Goal: Complete application form

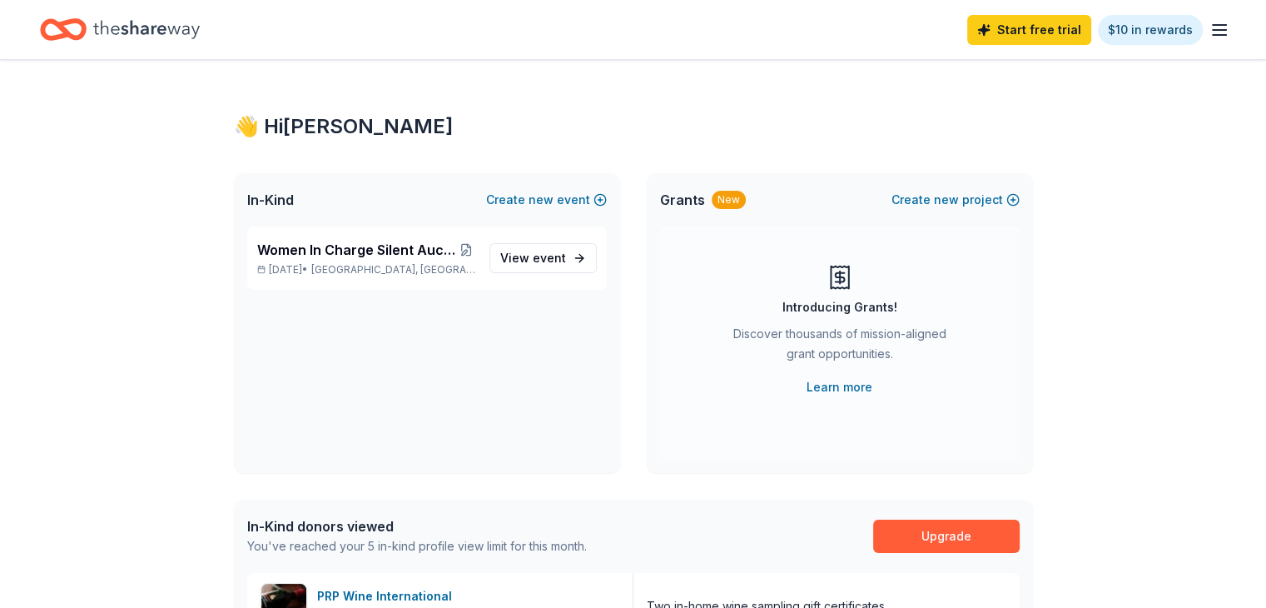
click at [425, 280] on div "Women In Charge Silent Auction and Fall Fundraiser Oct 04, 2025 • University Ci…" at bounding box center [427, 257] width 360 height 63
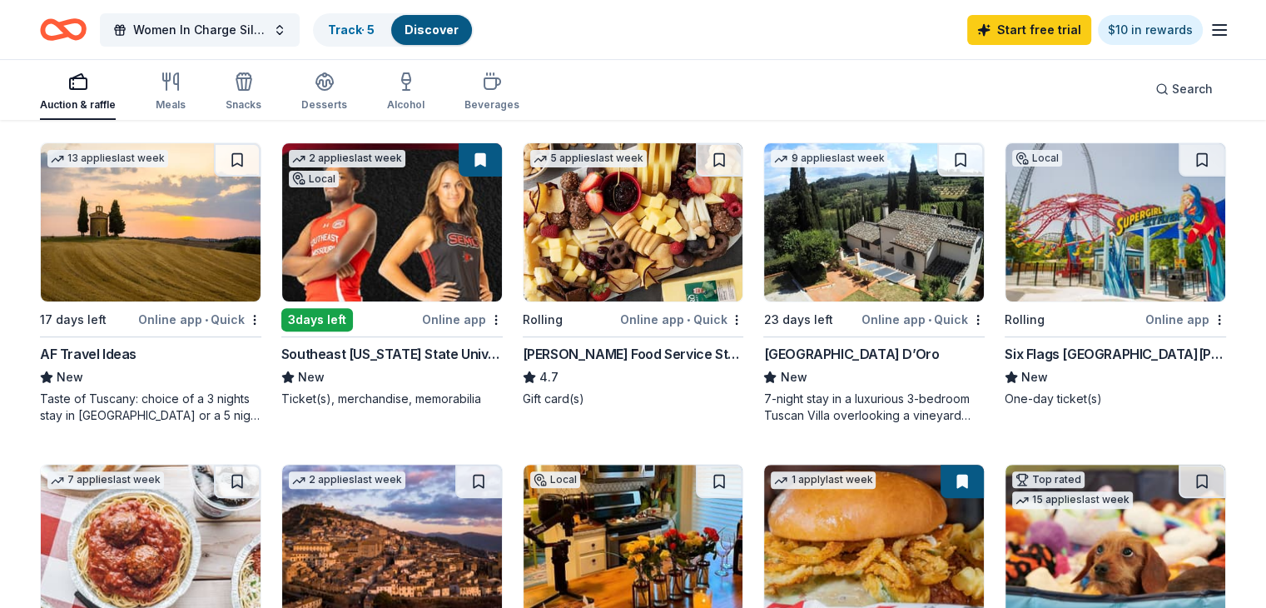
scroll to position [490, 0]
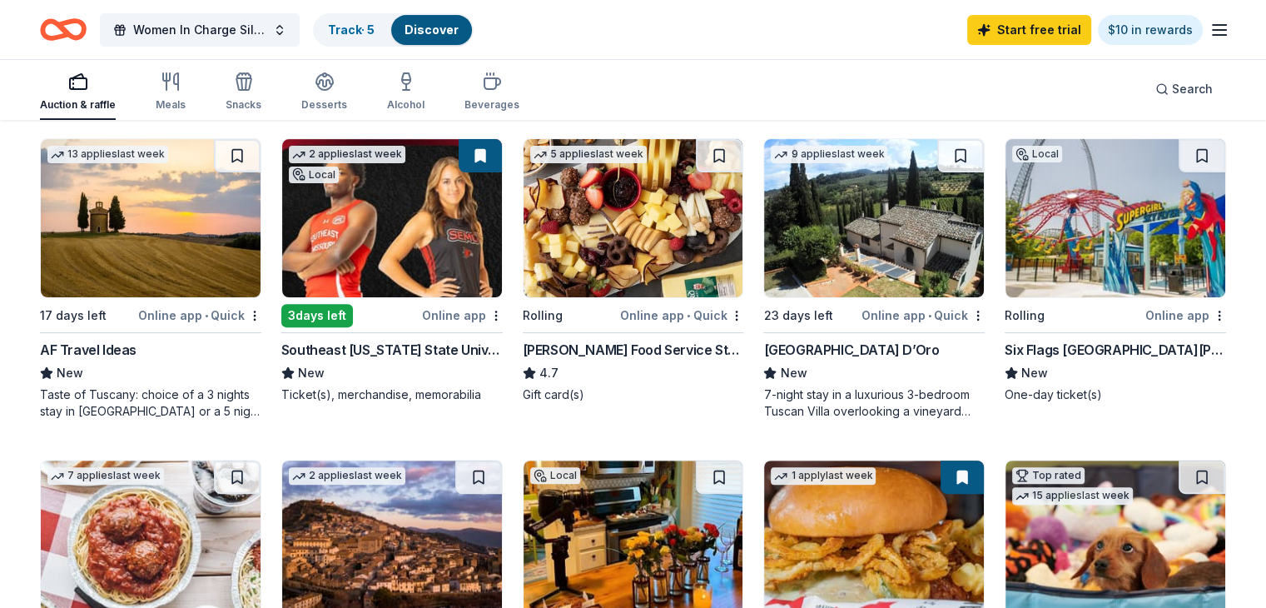
click at [823, 346] on div "[GEOGRAPHIC_DATA] D’Oro" at bounding box center [852, 350] width 176 height 20
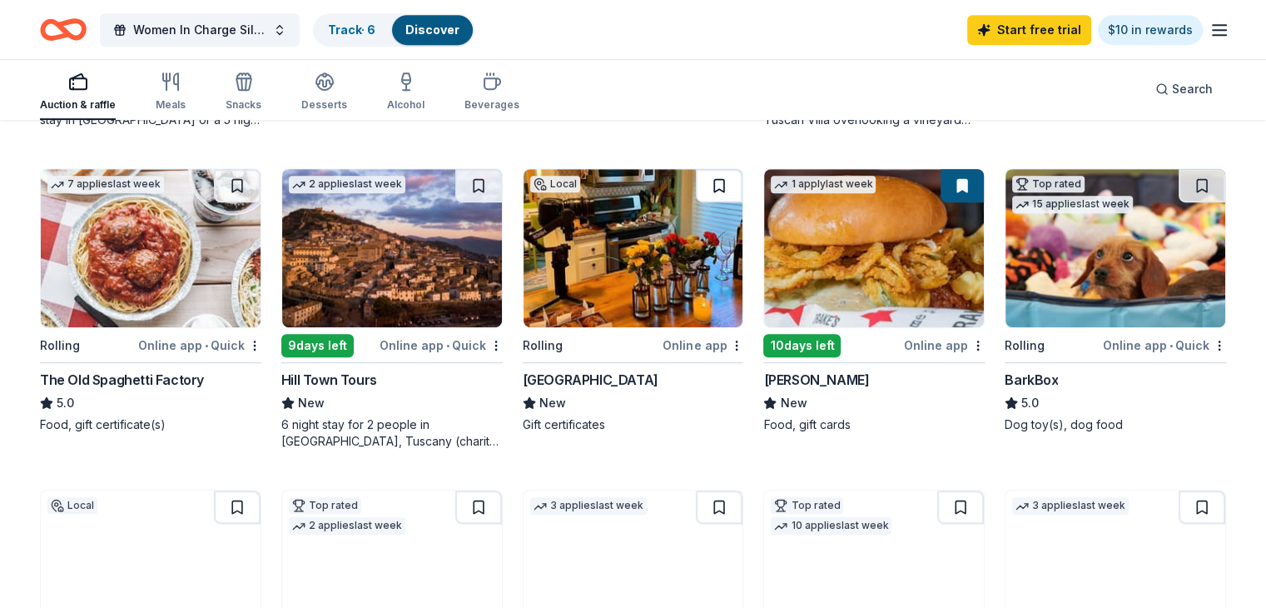
scroll to position [782, 0]
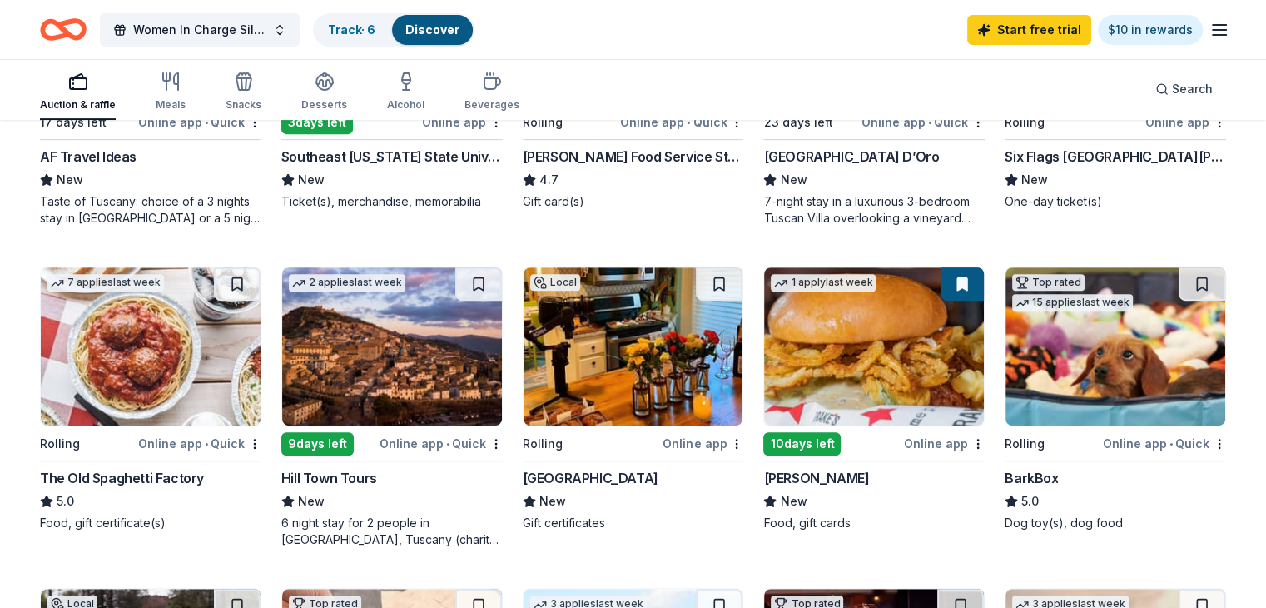
scroll to position [686, 0]
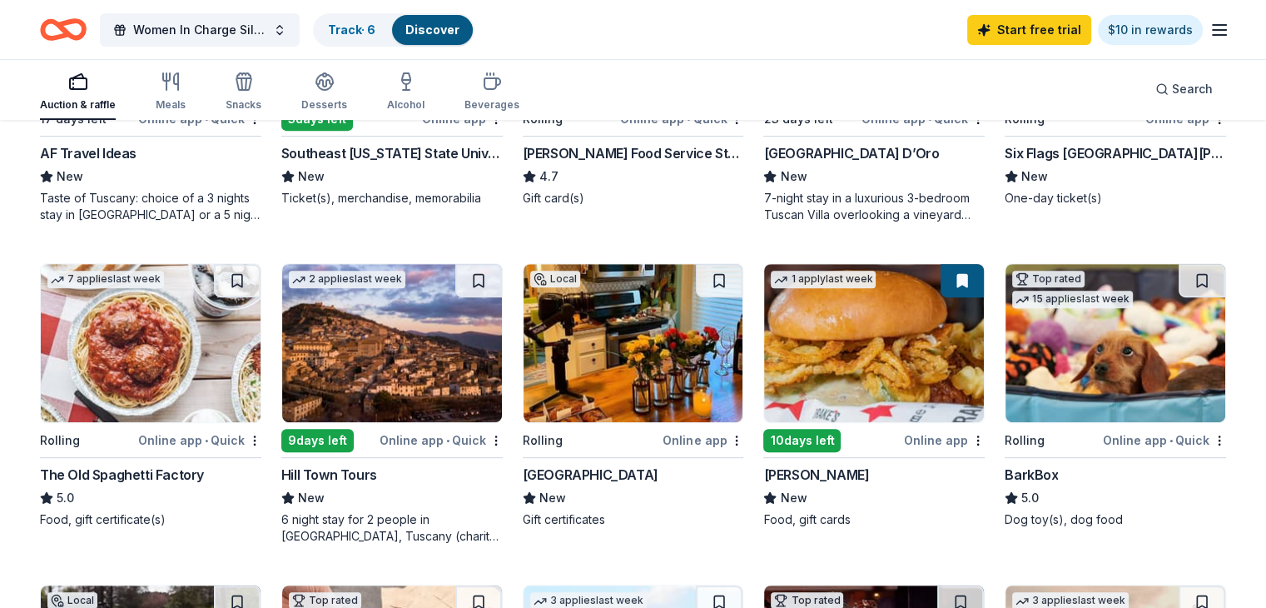
click at [194, 476] on div "The Old Spaghetti Factory" at bounding box center [122, 475] width 164 height 20
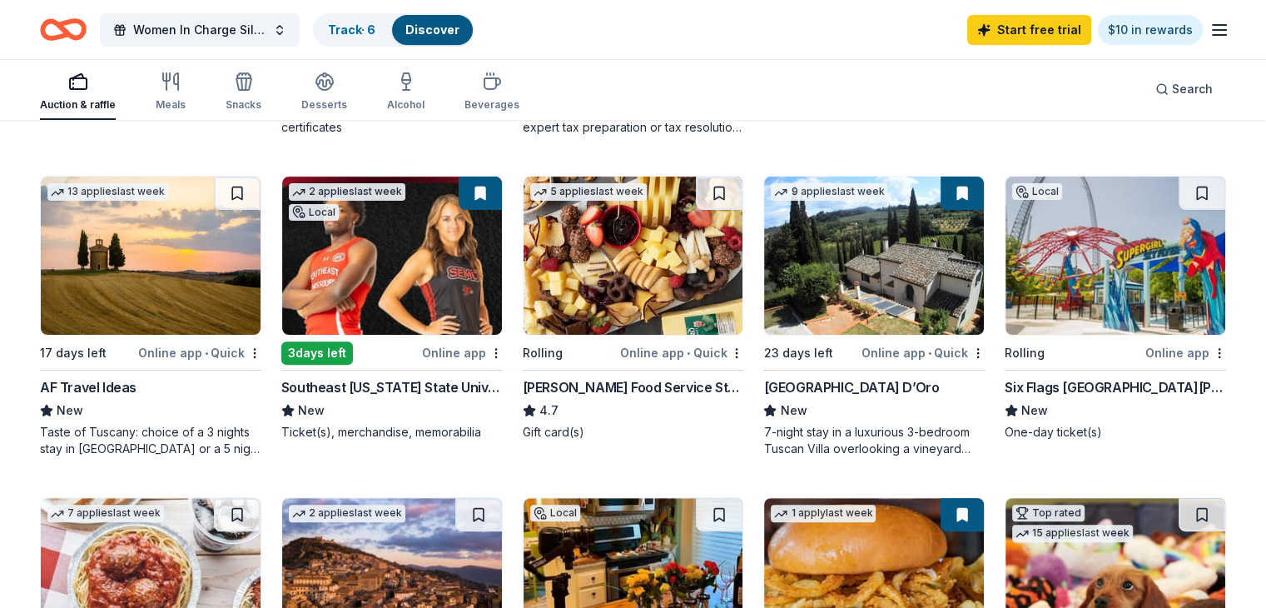
scroll to position [430, 0]
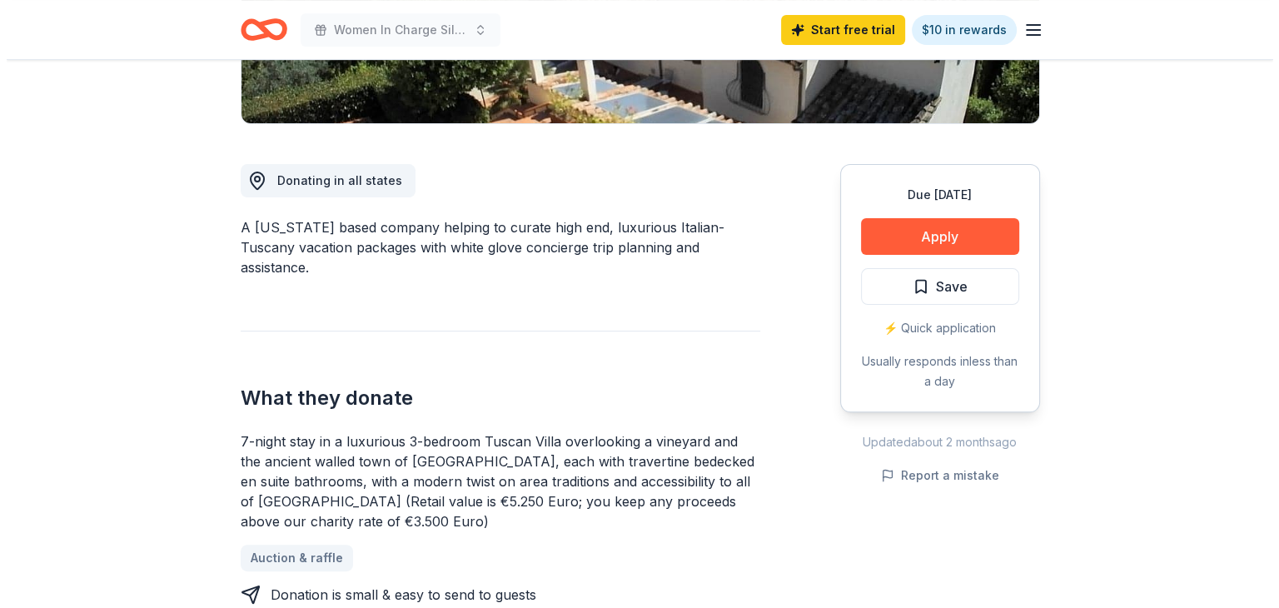
scroll to position [383, 0]
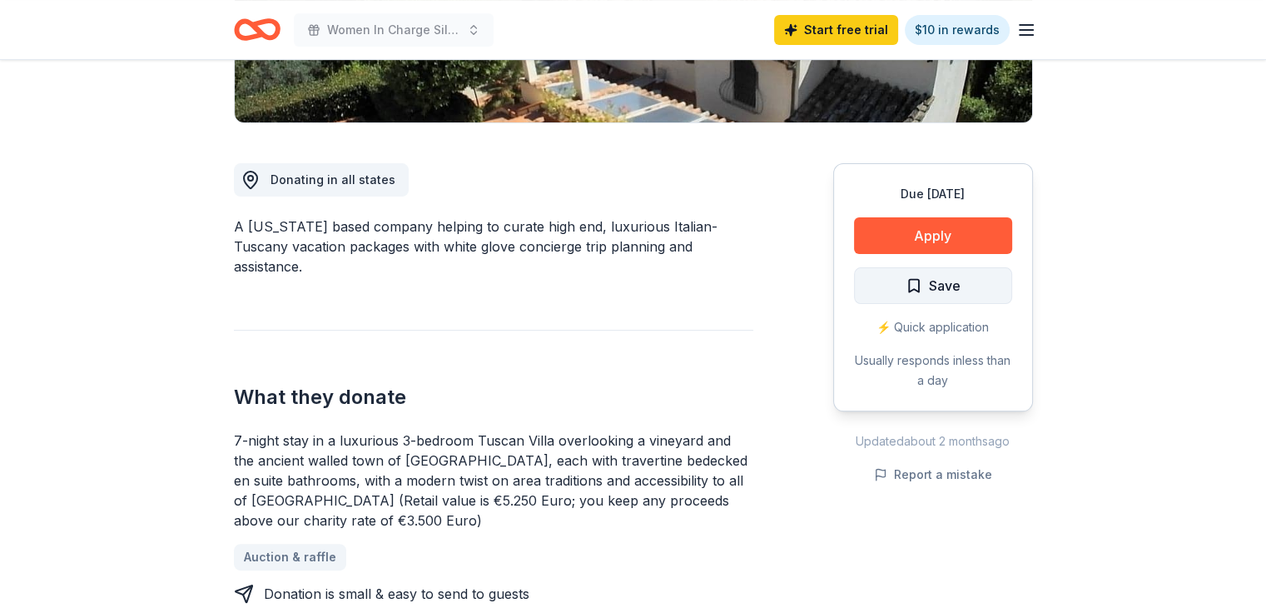
click at [927, 268] on button "Save" at bounding box center [933, 285] width 158 height 37
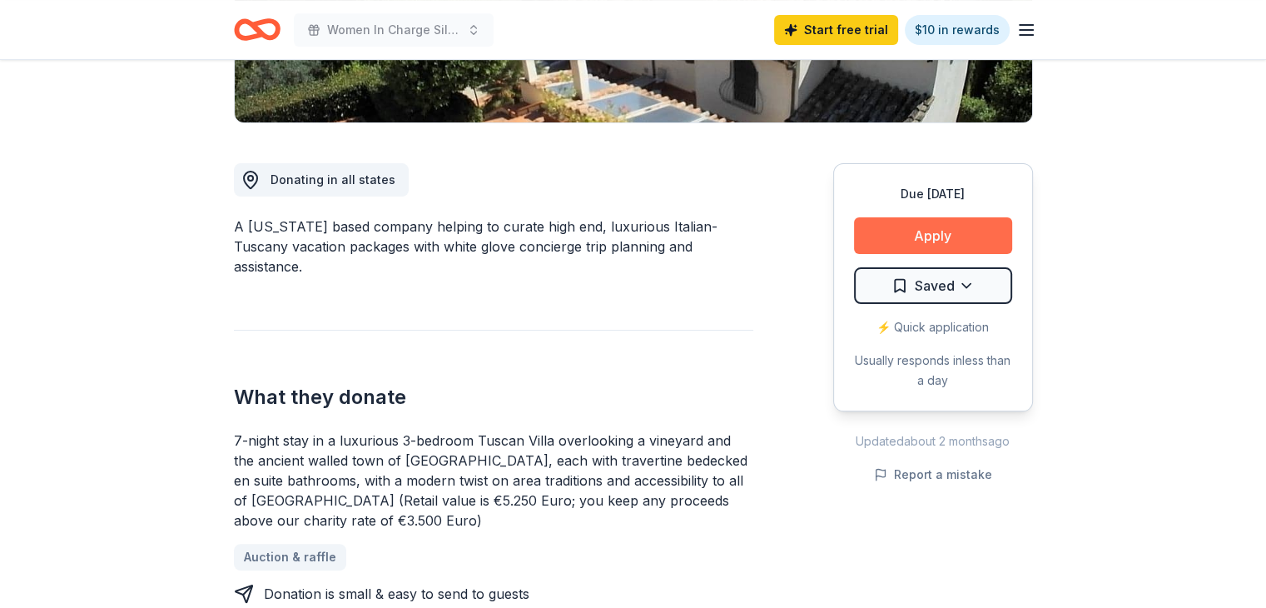
click at [914, 241] on button "Apply" at bounding box center [933, 235] width 158 height 37
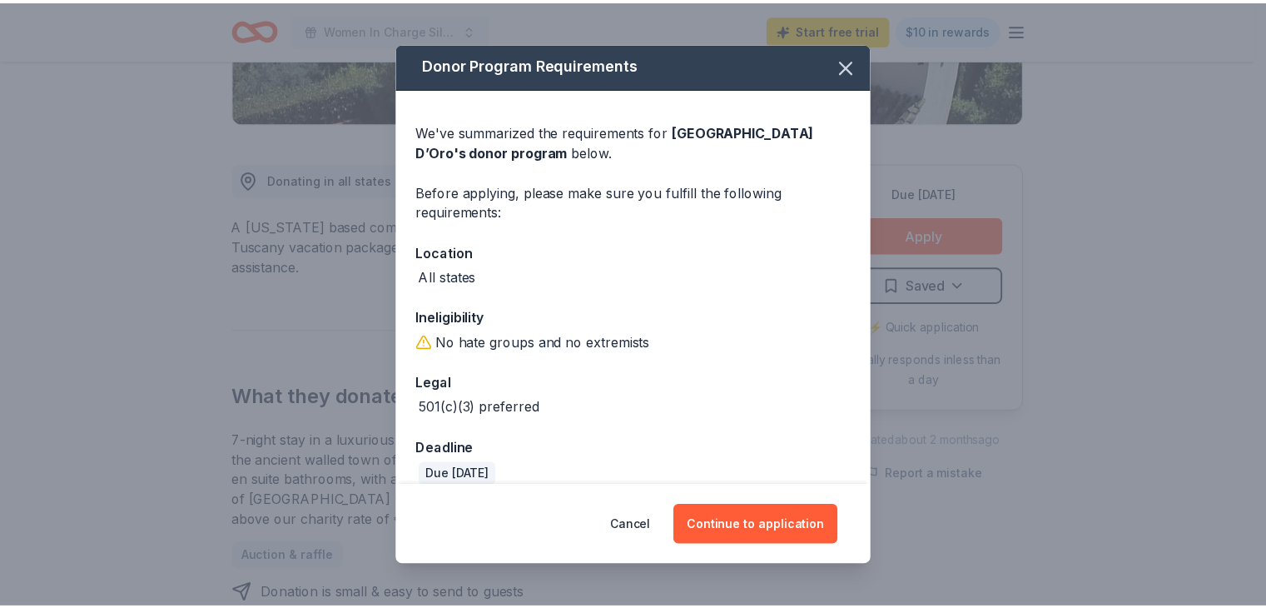
scroll to position [2, 0]
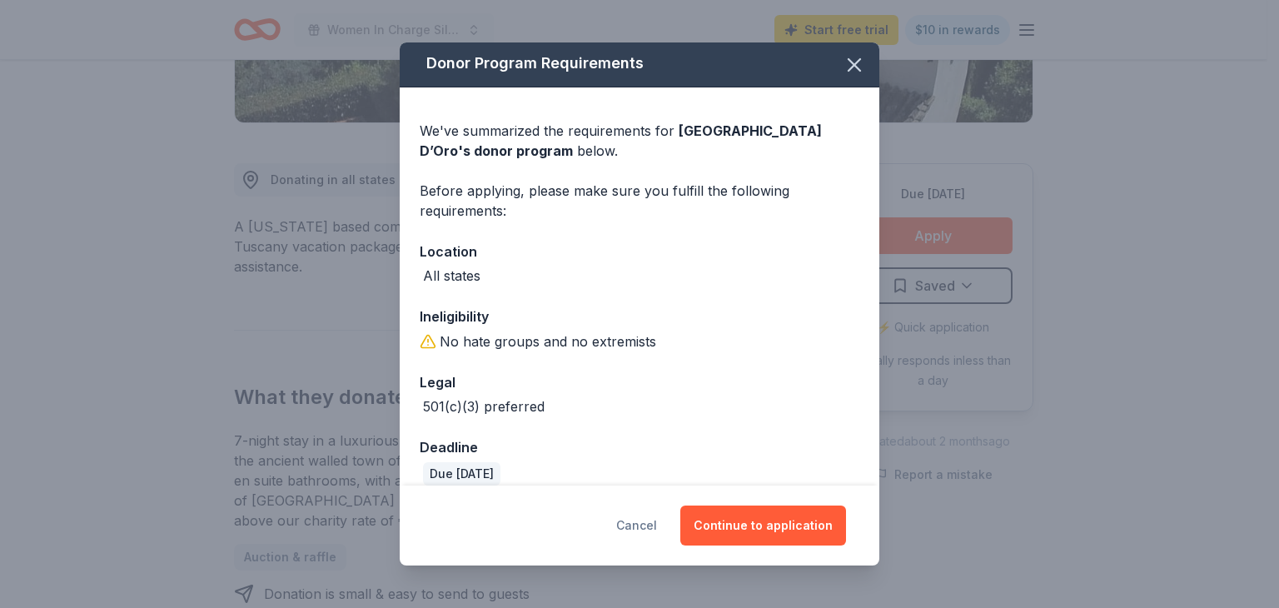
click at [650, 512] on button "Cancel" at bounding box center [636, 525] width 41 height 40
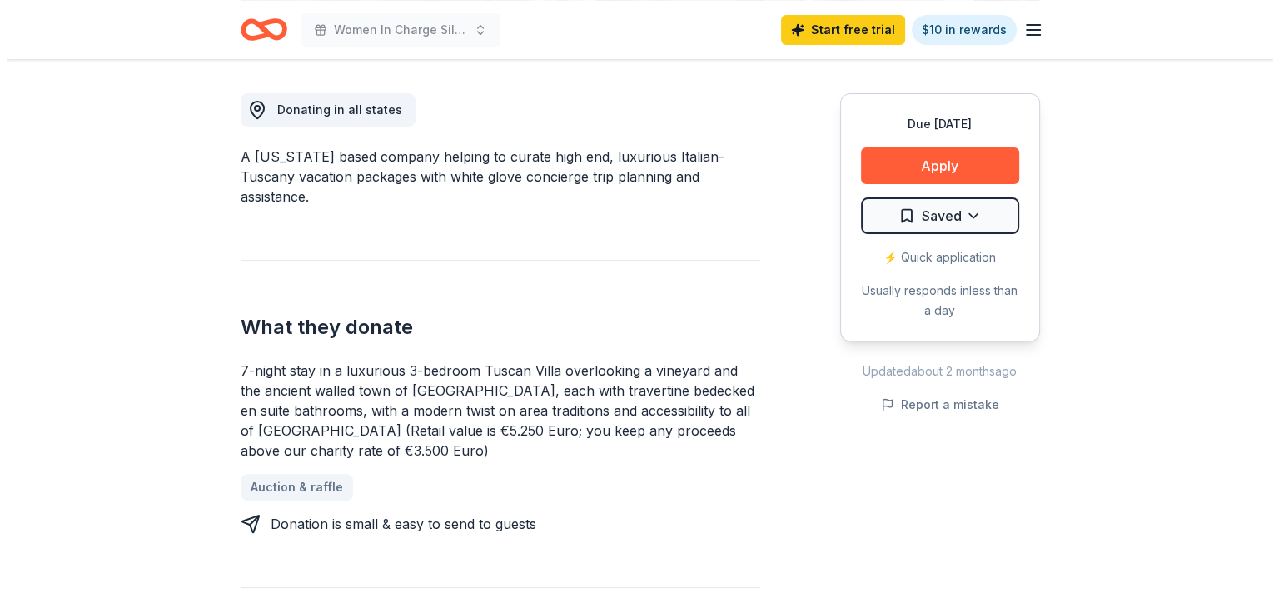
scroll to position [449, 0]
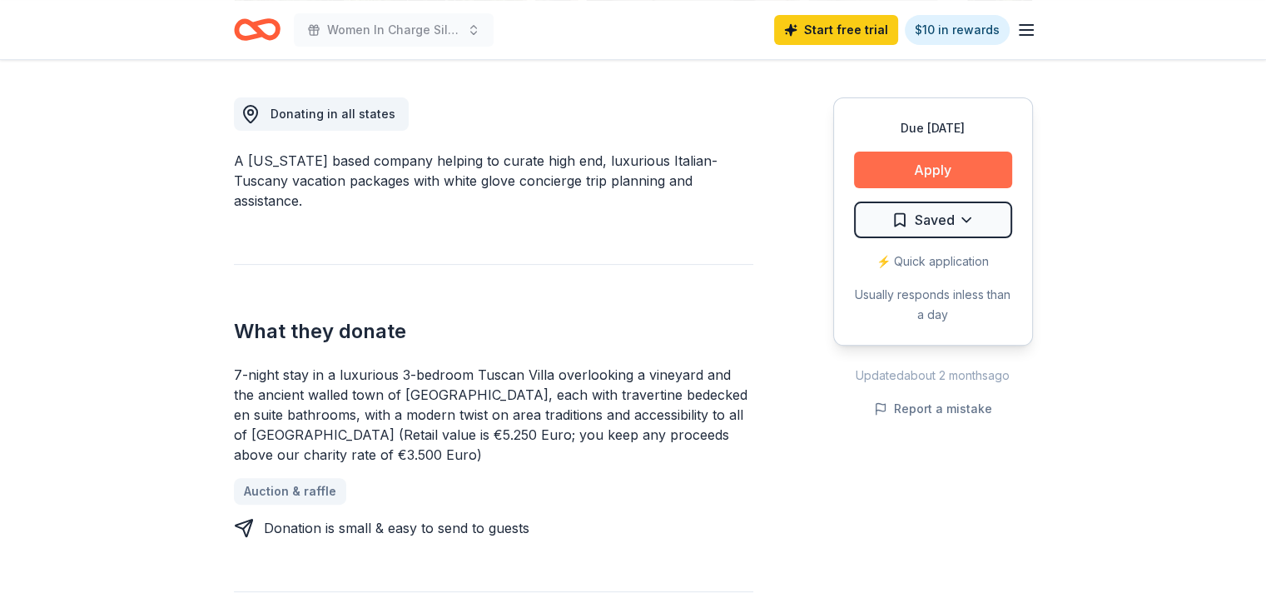
click at [889, 172] on button "Apply" at bounding box center [933, 170] width 158 height 37
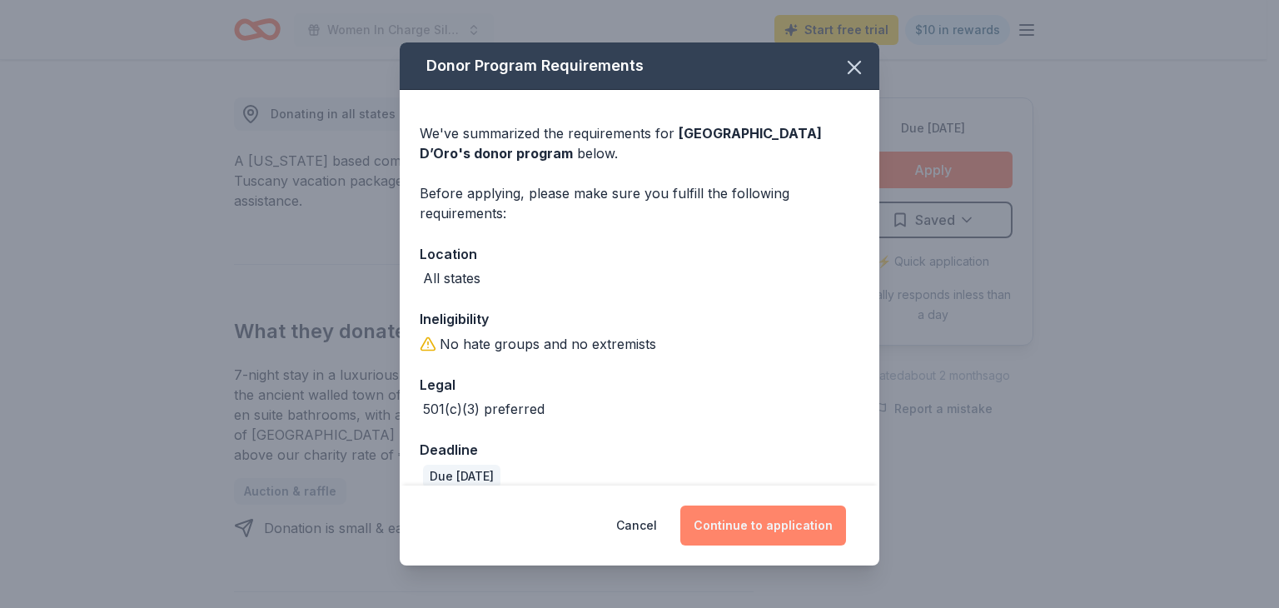
click at [782, 517] on button "Continue to application" at bounding box center [763, 525] width 166 height 40
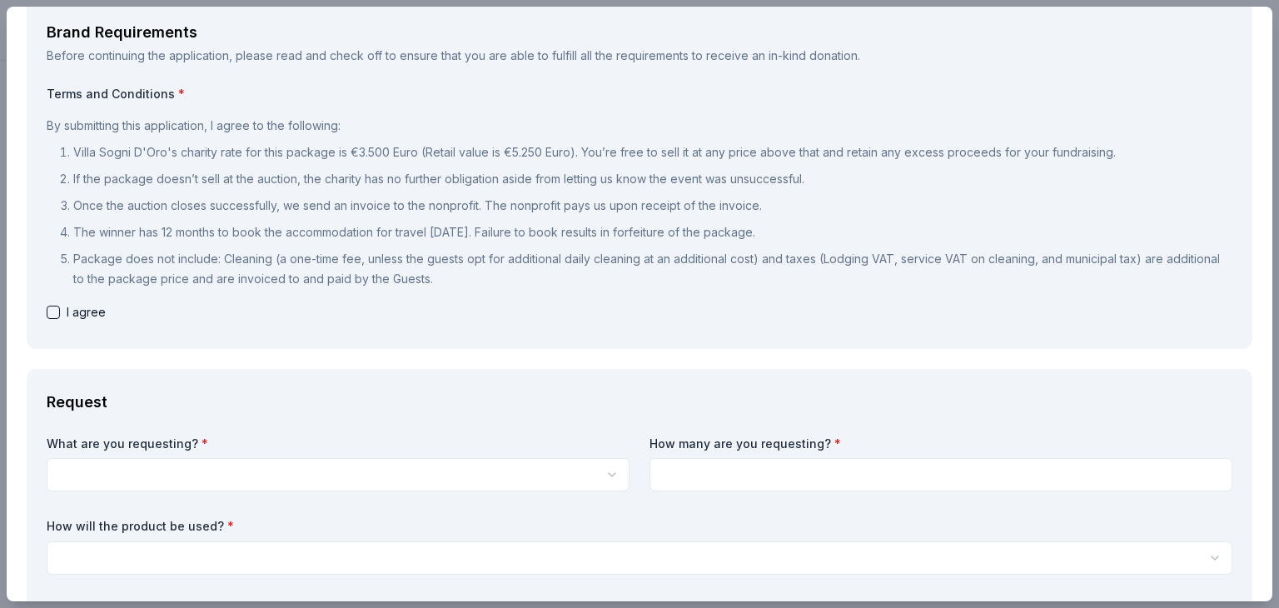
scroll to position [96, 0]
click at [56, 311] on button "button" at bounding box center [53, 311] width 13 height 13
checkbox input "true"
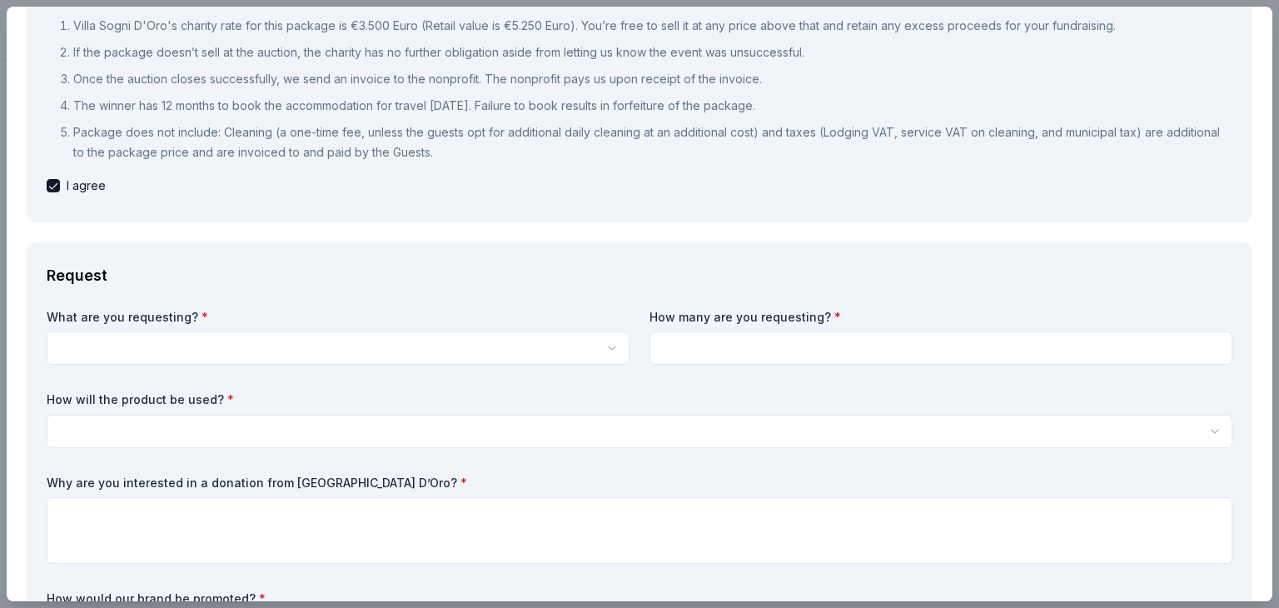
scroll to position [236, 0]
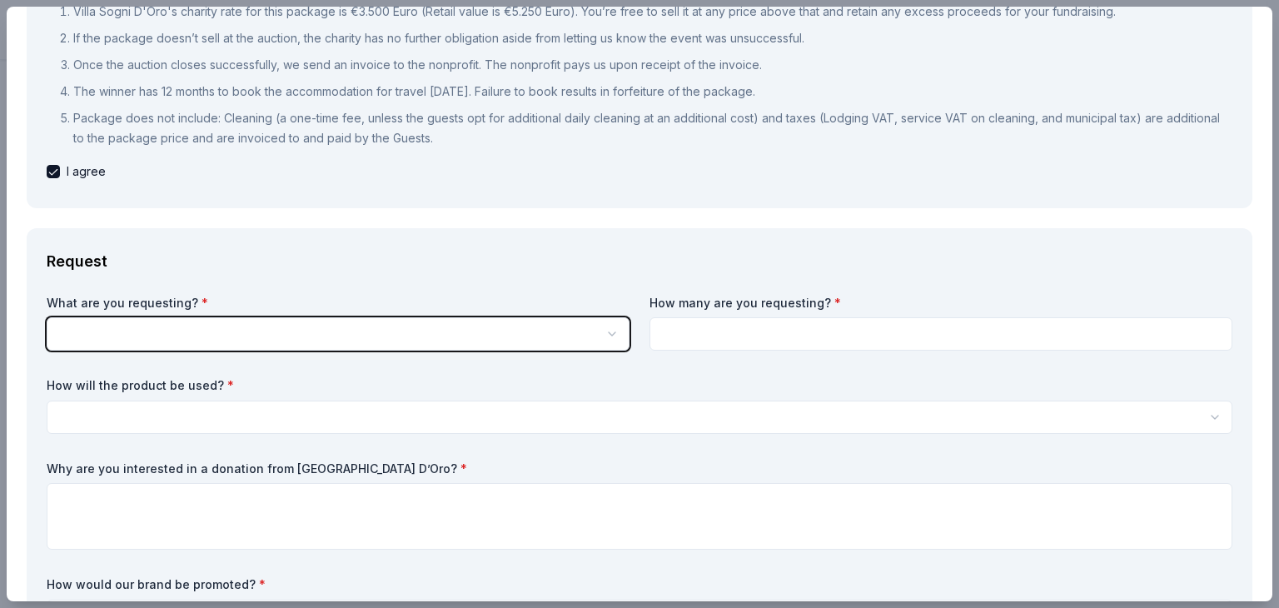
scroll to position [0, 0]
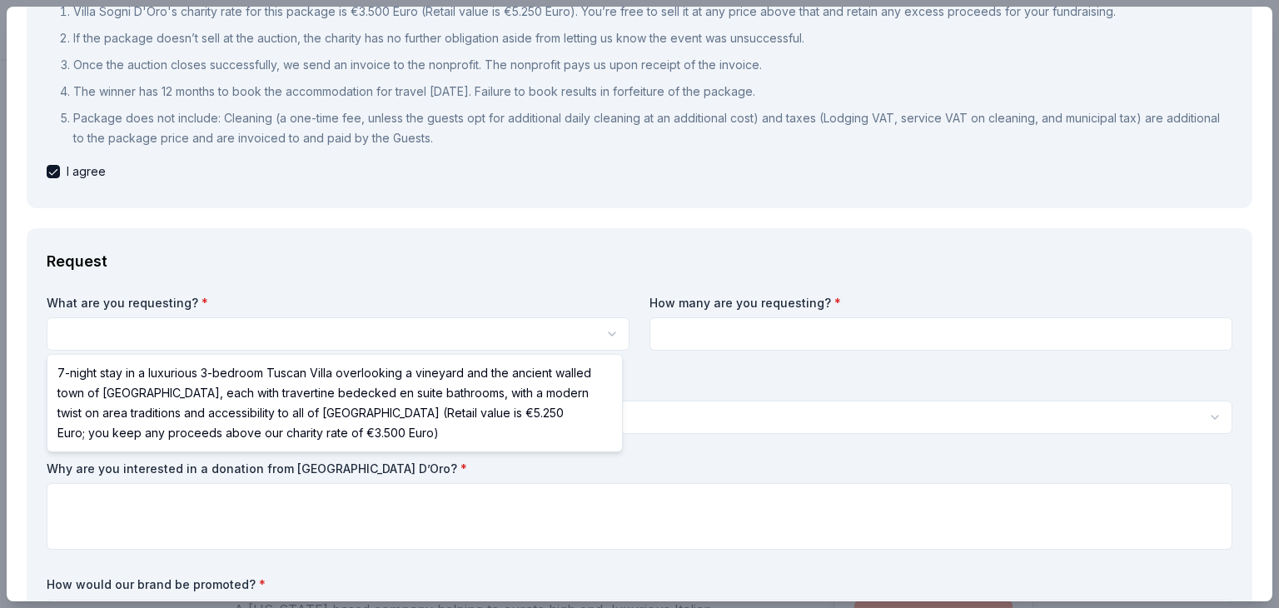
click at [197, 341] on html "Women In Charge Silent Auction and Fall Fundraiser Saved Apply Due in 23 days S…" at bounding box center [639, 304] width 1279 height 608
select select "7-night stay in a luxurious 3-bedroom Tuscan Villa overlooking a vineyard and t…"
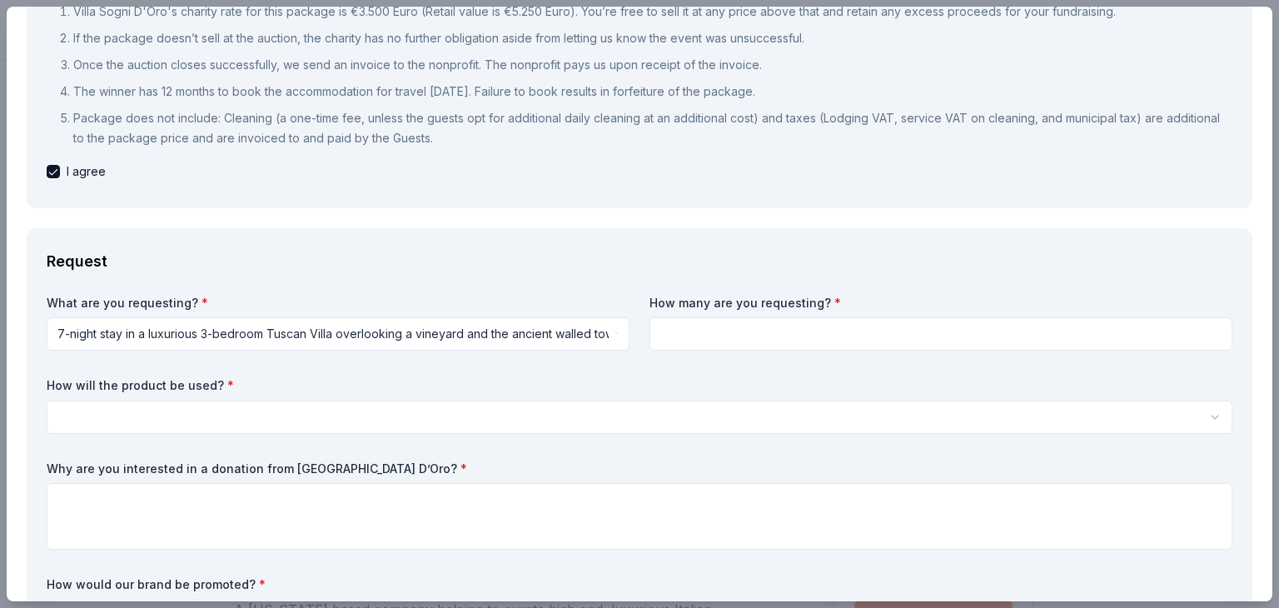
click at [694, 332] on input at bounding box center [940, 333] width 583 height 33
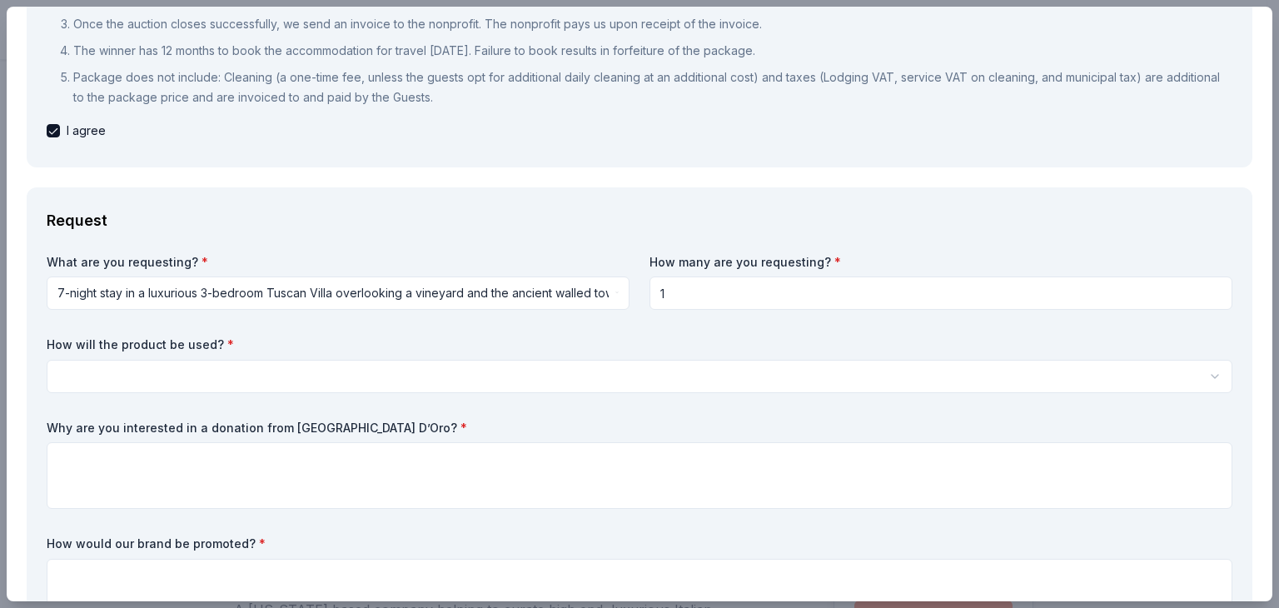
type input "1"
click at [546, 381] on html "Women In Charge Silent Auction and Fall Fundraiser Saved Apply Due in 23 days S…" at bounding box center [639, 304] width 1279 height 608
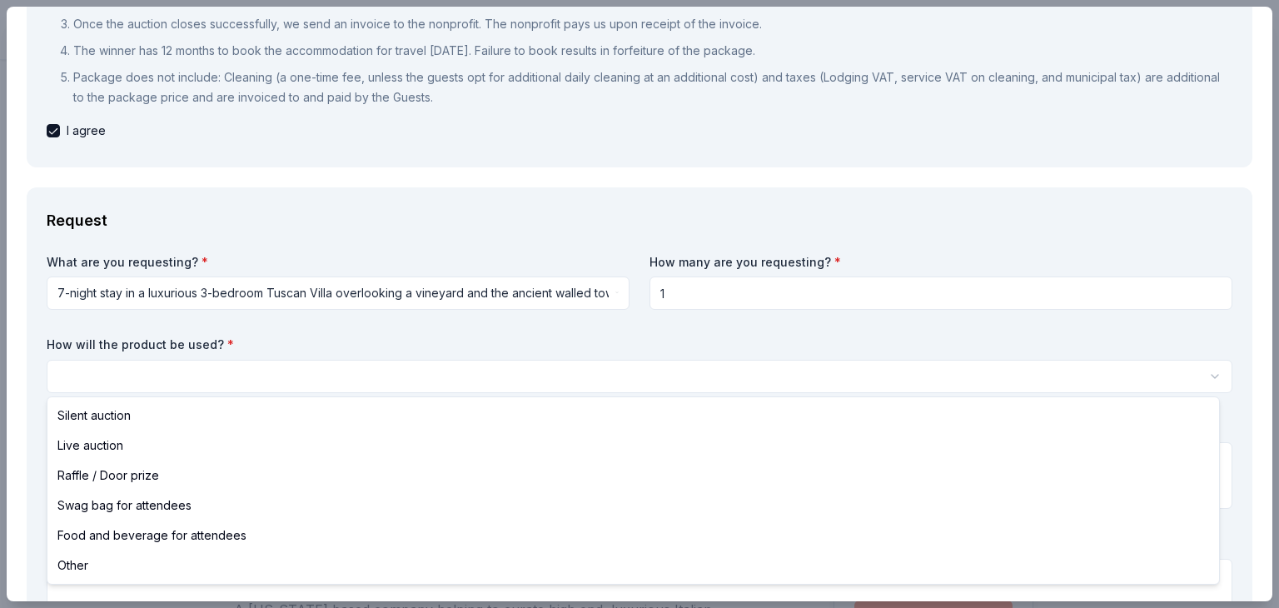
select select "silentAuction"
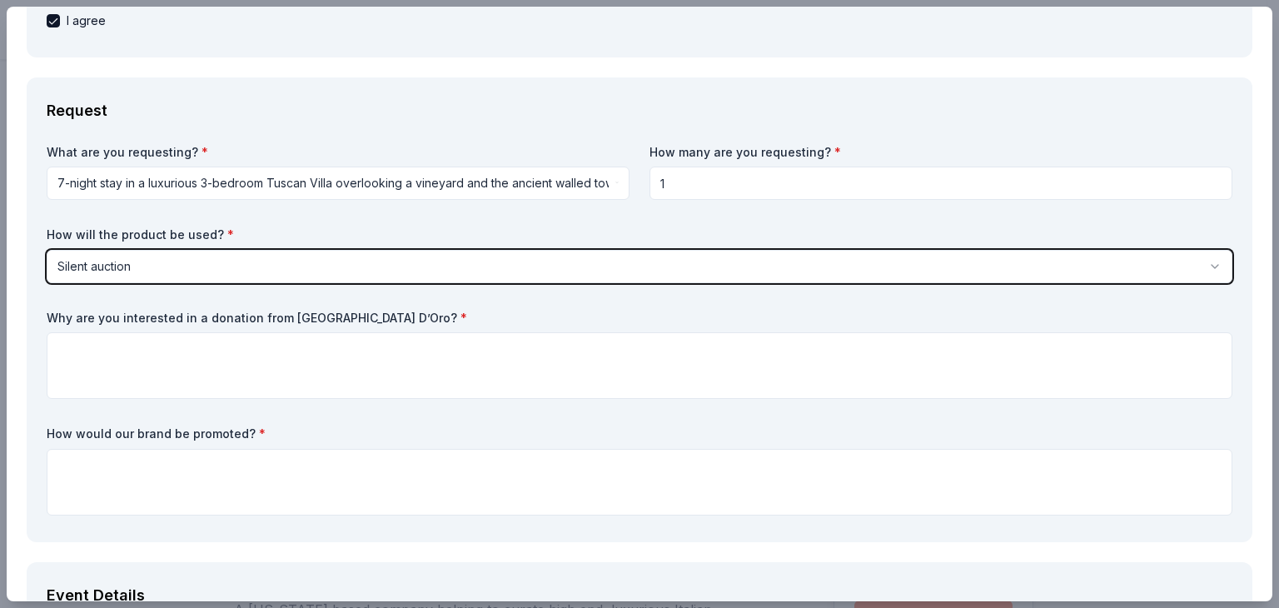
scroll to position [400, 0]
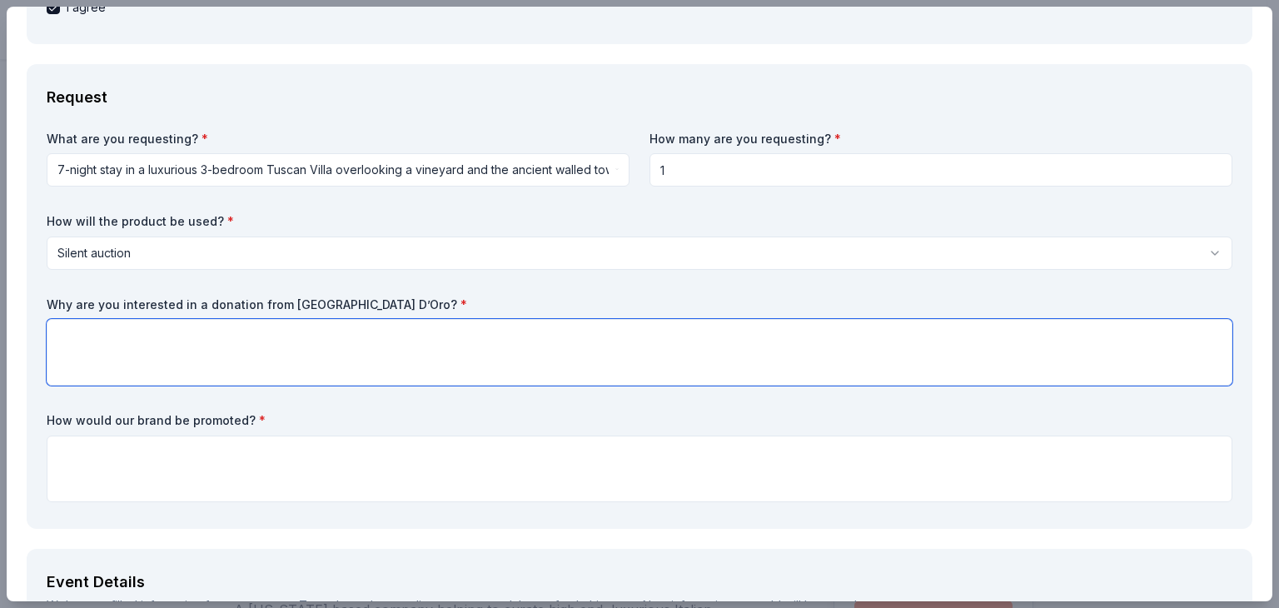
click at [425, 342] on textarea at bounding box center [640, 352] width 1186 height 67
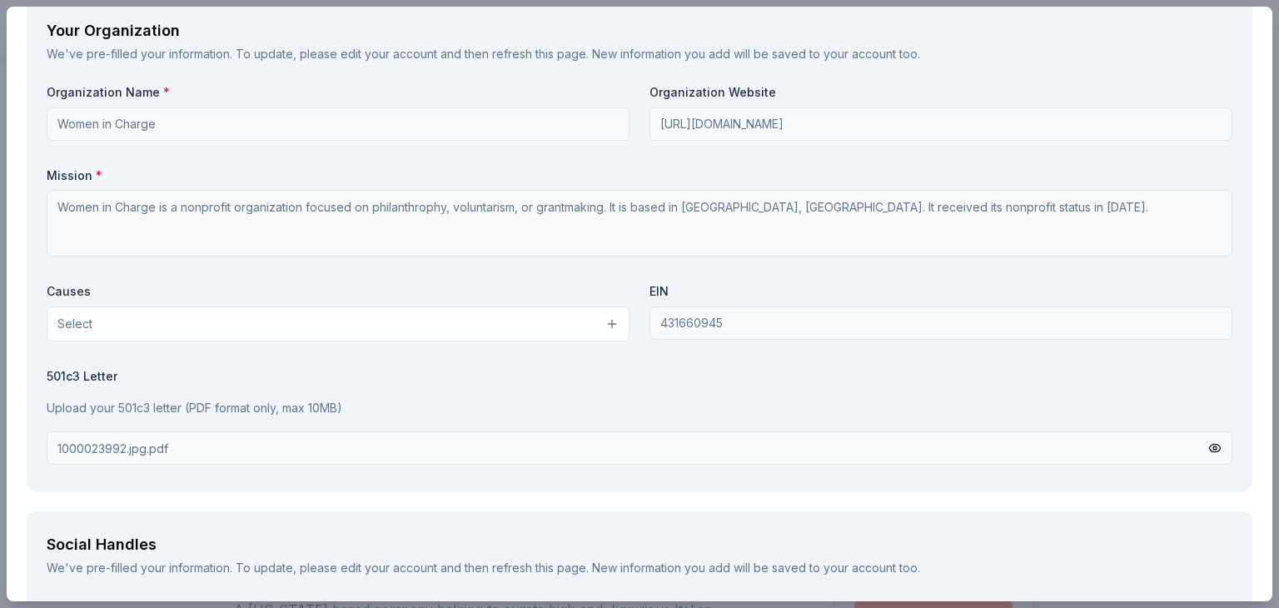
scroll to position [1828, 0]
click at [436, 326] on button "Select" at bounding box center [338, 323] width 583 height 35
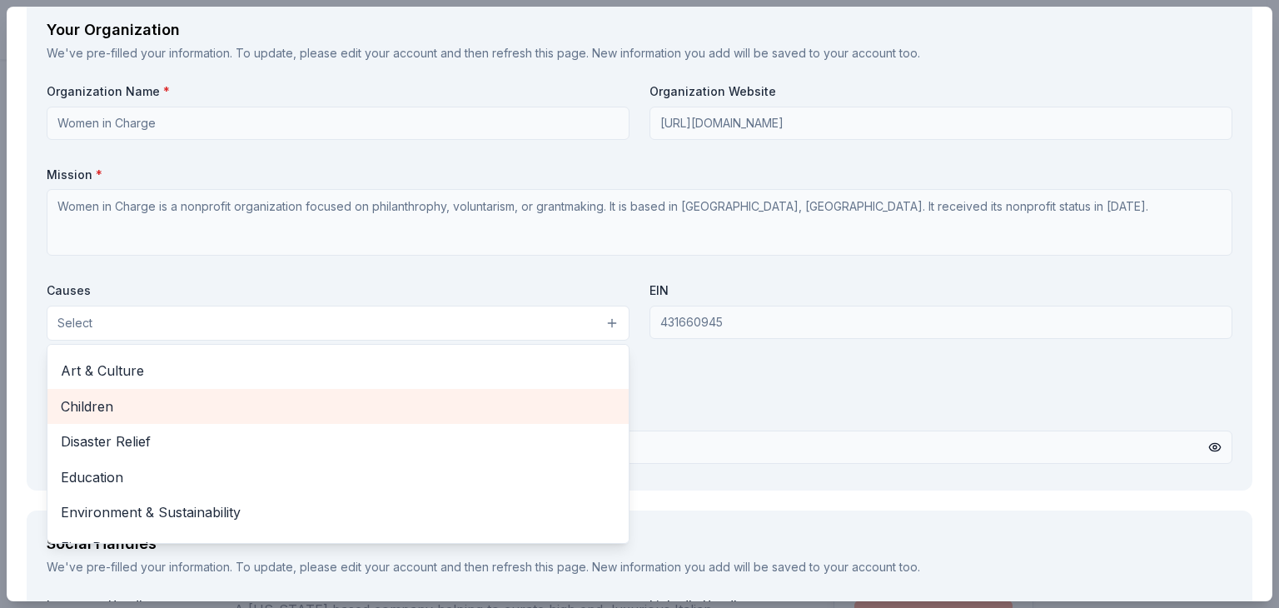
scroll to position [32, 0]
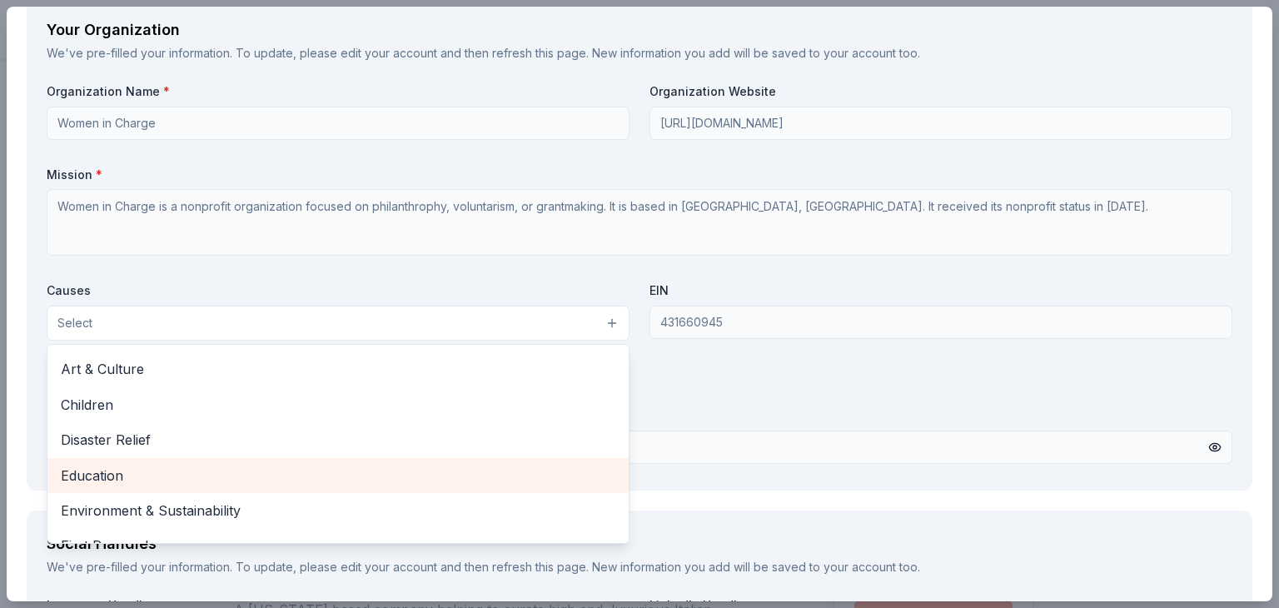
click at [217, 480] on span "Education" at bounding box center [338, 476] width 555 height 22
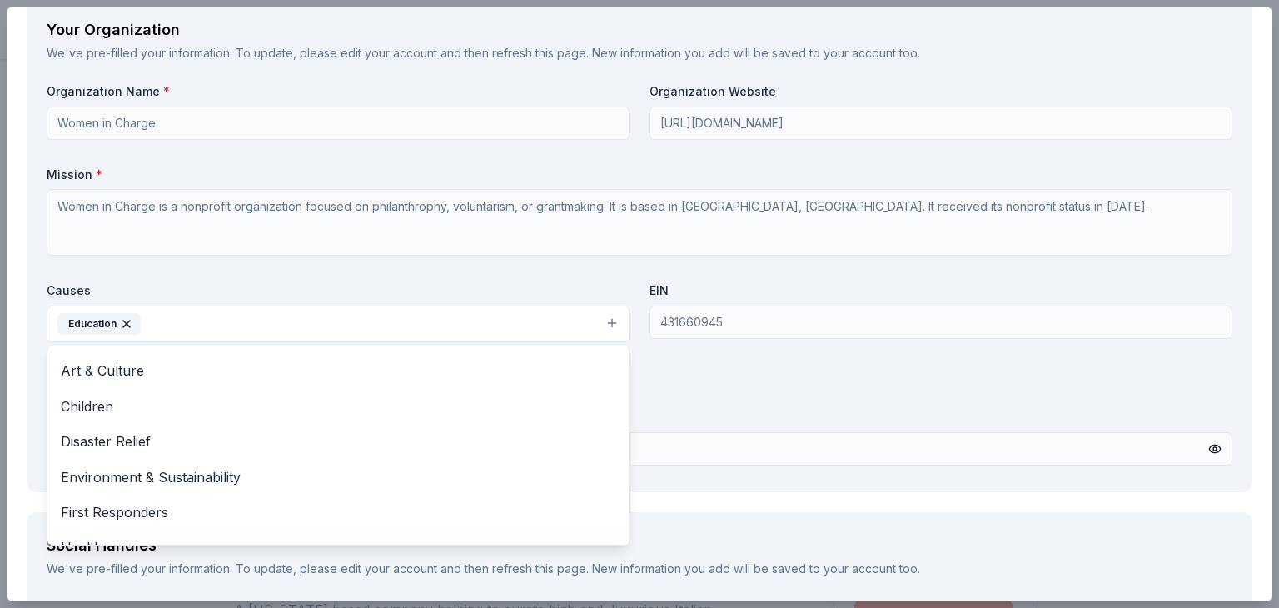
click at [683, 393] on div "Organization Name * Women in Charge Organization Website https://womenincharge.…" at bounding box center [640, 277] width 1186 height 388
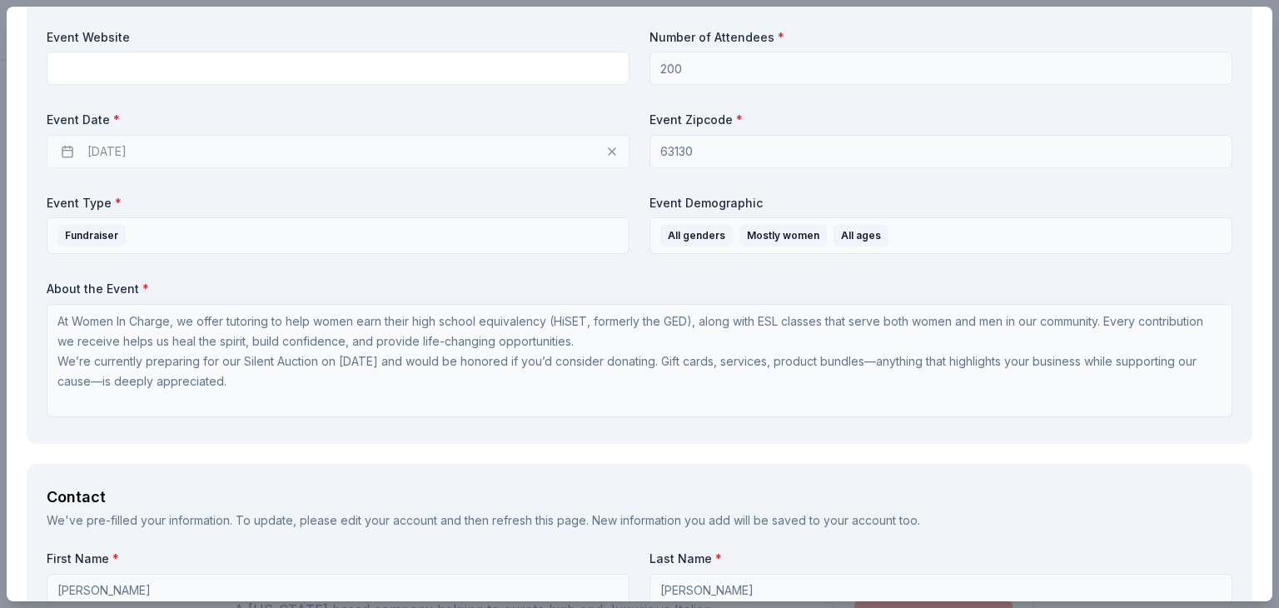
scroll to position [0, 0]
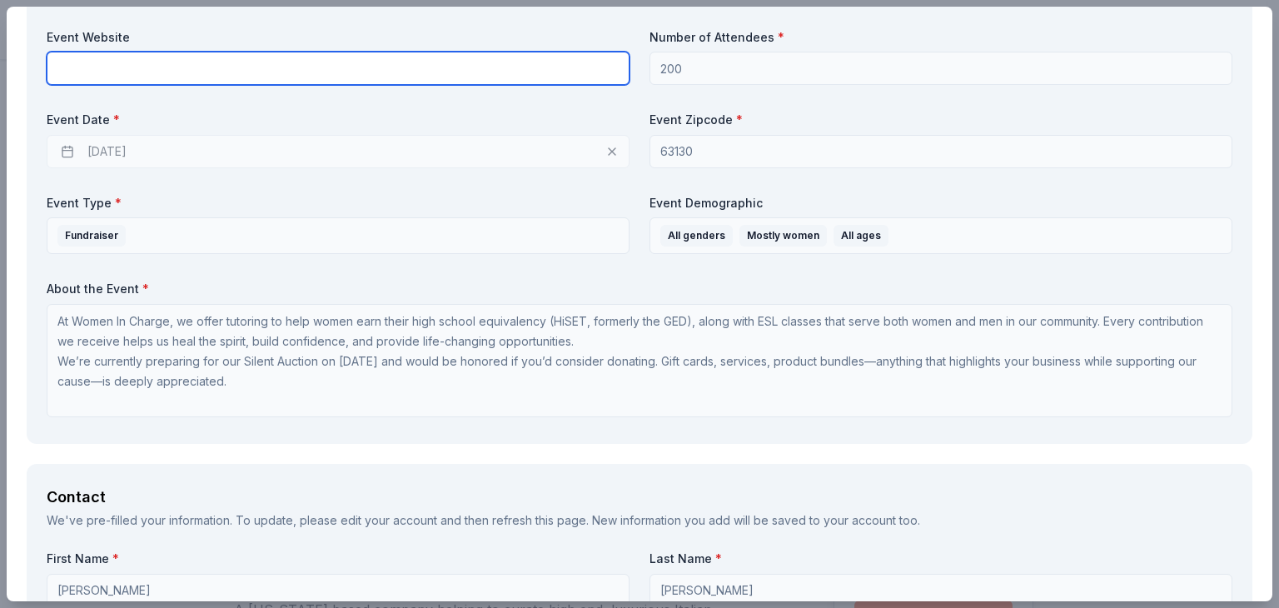
click at [552, 72] on input "text" at bounding box center [338, 68] width 583 height 33
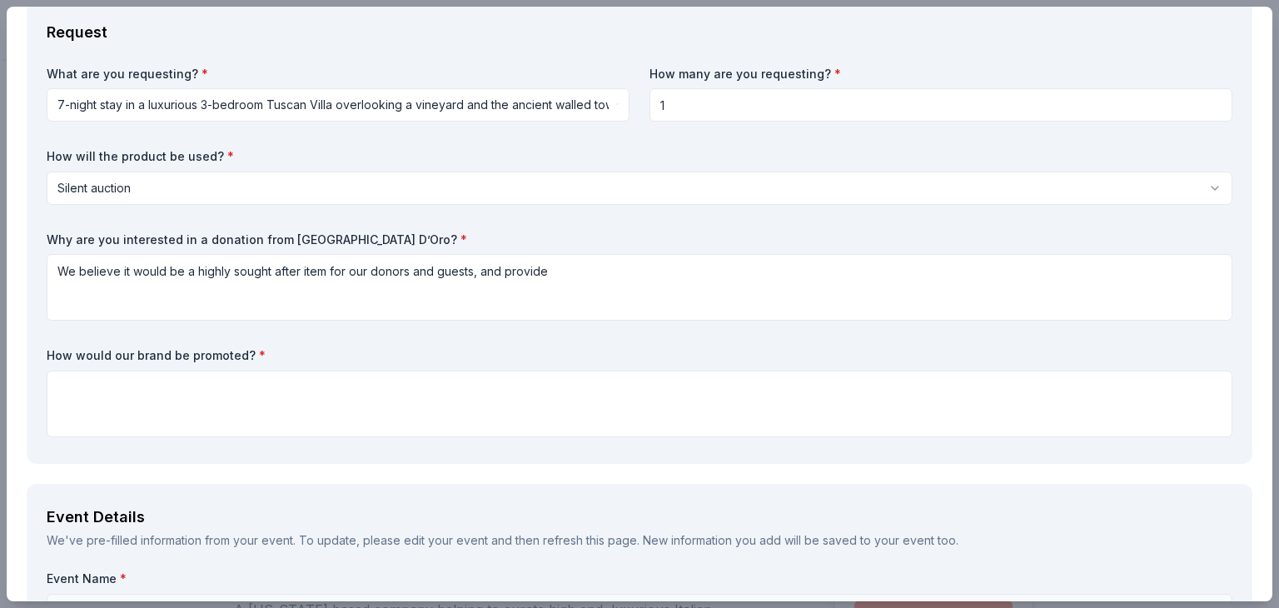
scroll to position [464, 0]
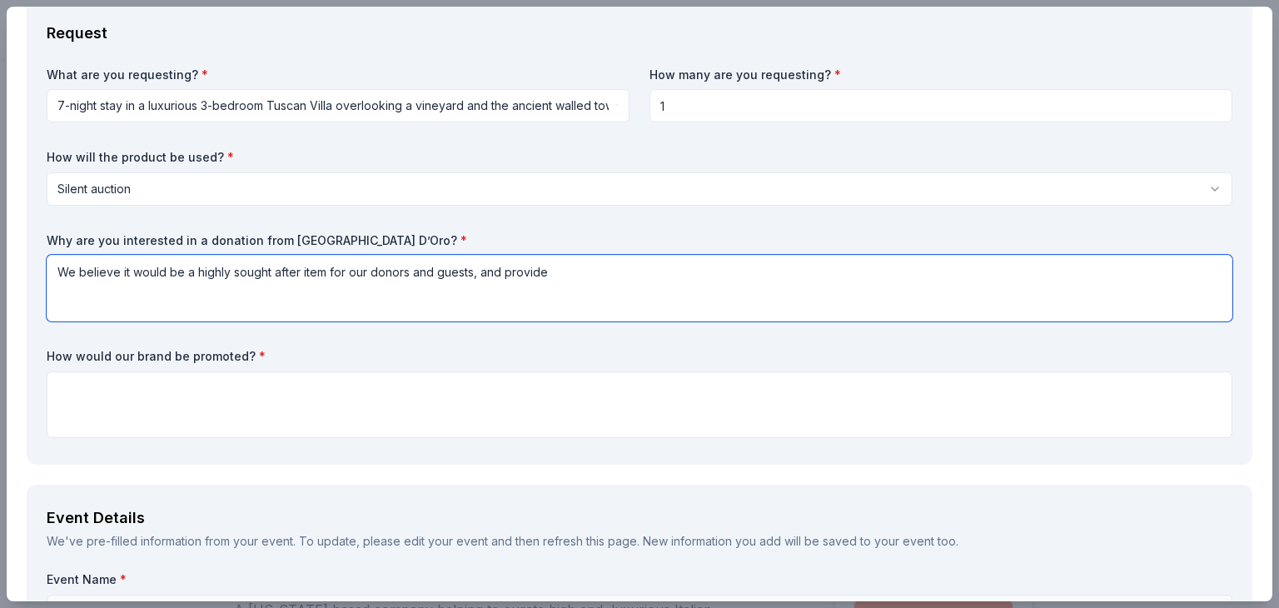
click at [563, 280] on textarea "We believe it would be a highly sought after item for our donors and guests, an…" at bounding box center [640, 288] width 1186 height 67
type textarea "We believe it would be a highly sought after item for our donors and guests, an…"
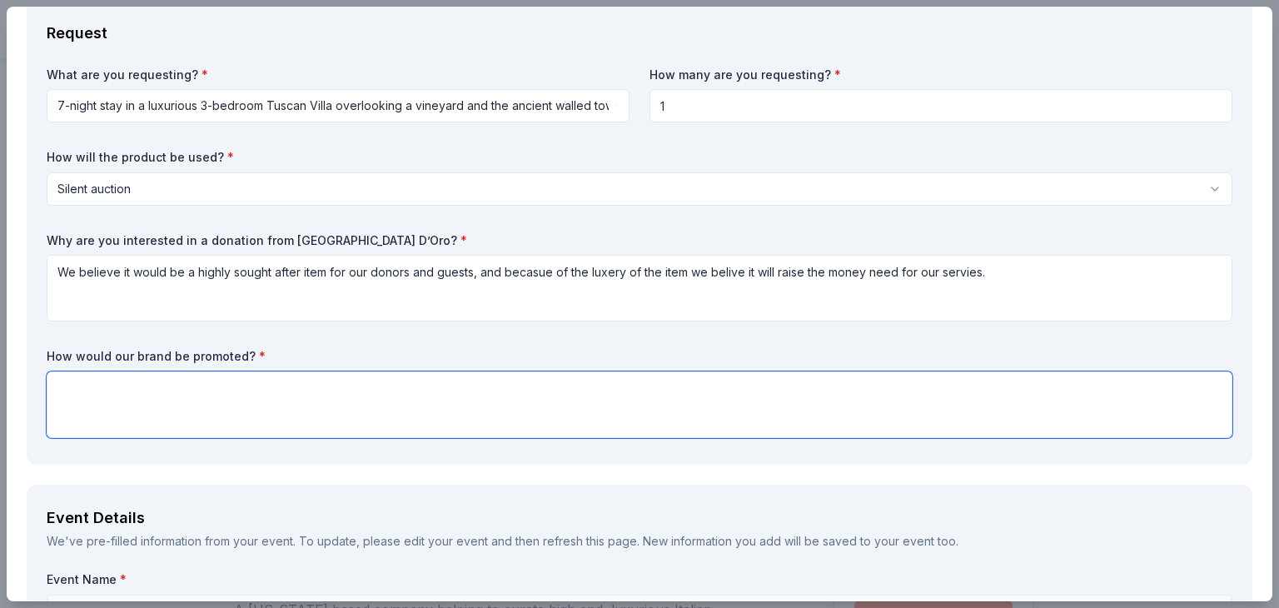
click at [343, 400] on textarea at bounding box center [640, 404] width 1186 height 67
type textarea "I"
click at [157, 387] on textarea "Your product and service will be placed on a table with a short description of …" at bounding box center [640, 404] width 1186 height 67
click at [558, 387] on textarea "Your product/service will be placed on a table with a short description of what…" at bounding box center [640, 404] width 1186 height 67
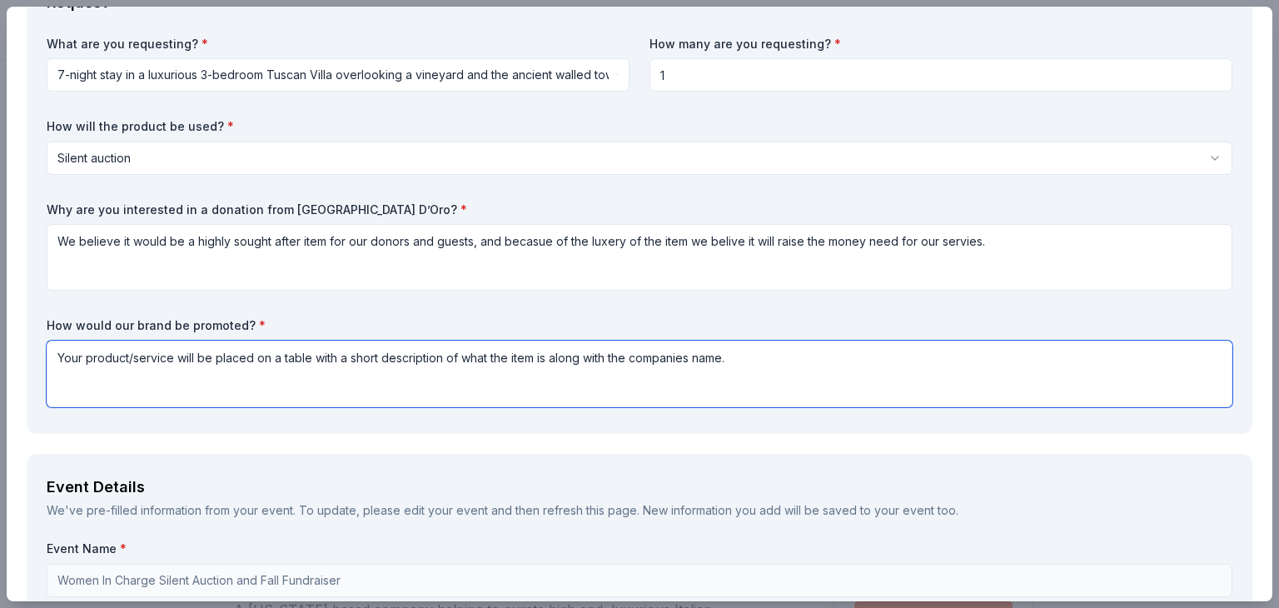
scroll to position [495, 0]
paste textarea "donor"
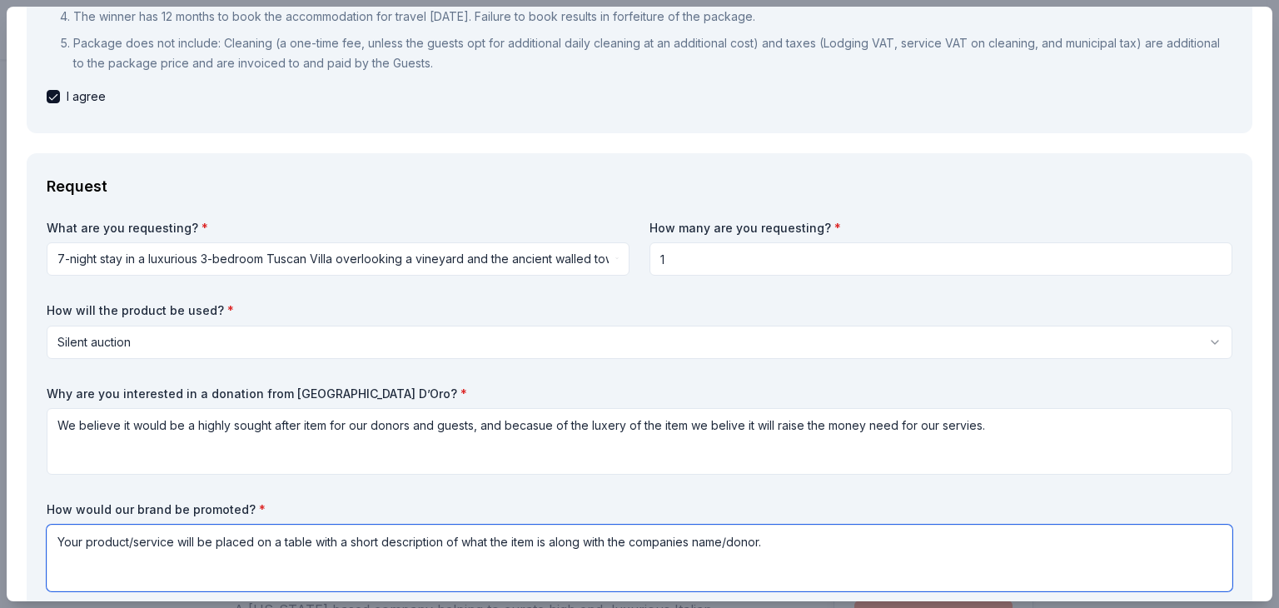
scroll to position [293, 0]
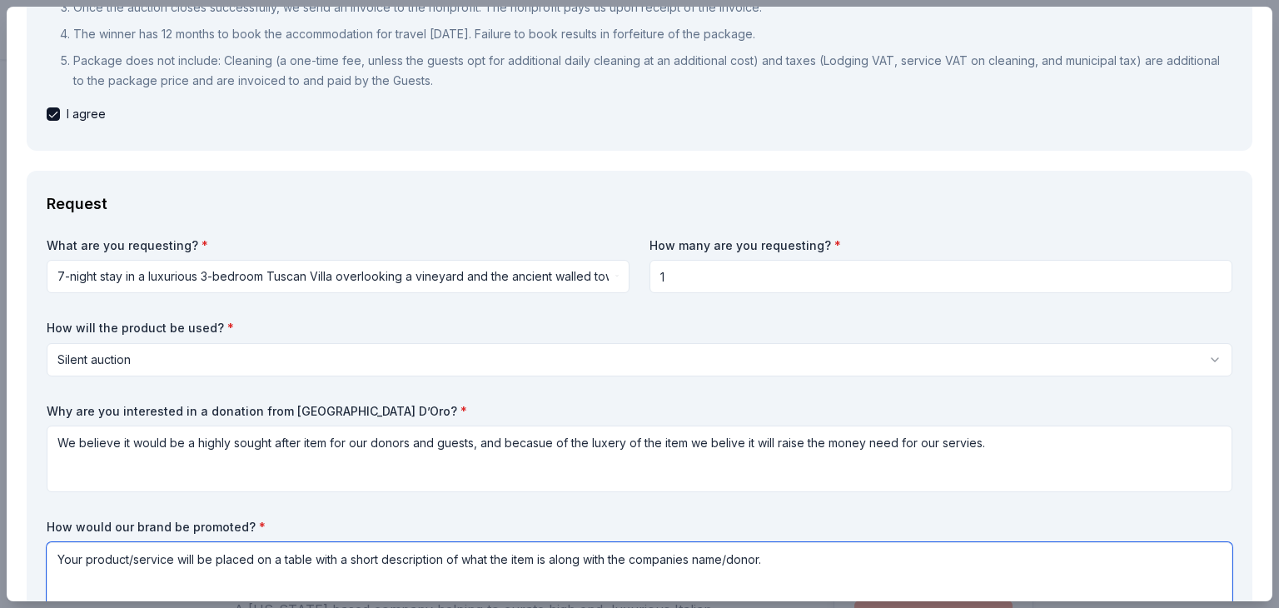
type textarea "Your product/service will be placed on a table with a short description of what…"
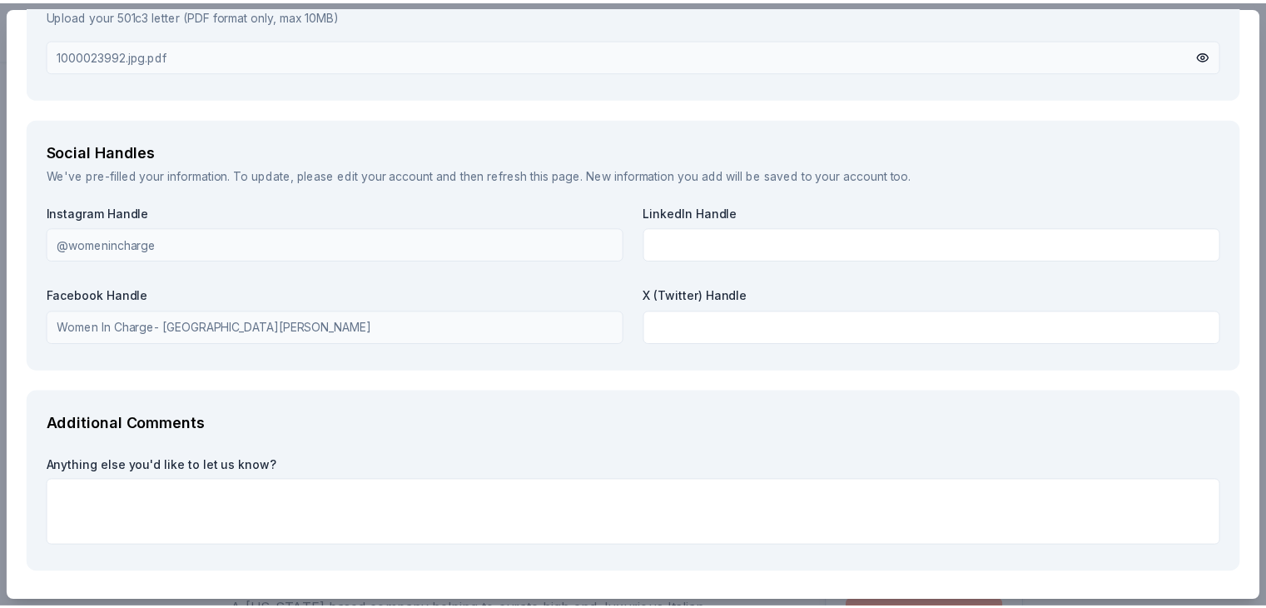
scroll to position [2280, 0]
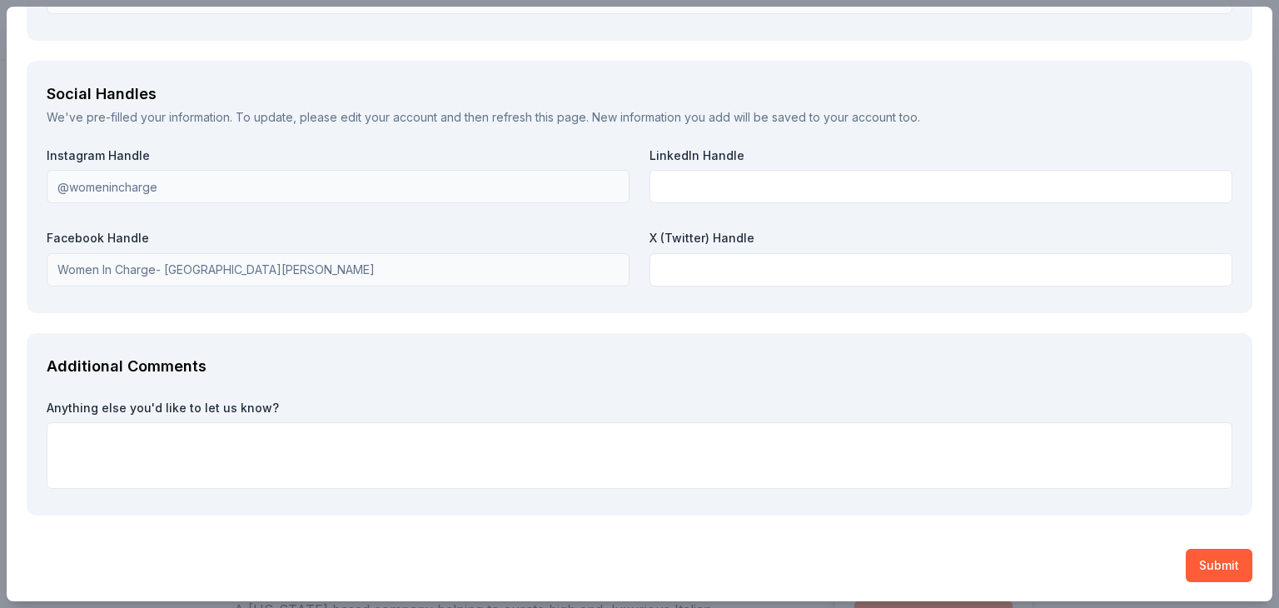
type textarea "We believe it would be a highly sought after item for our donors and guests, an…"
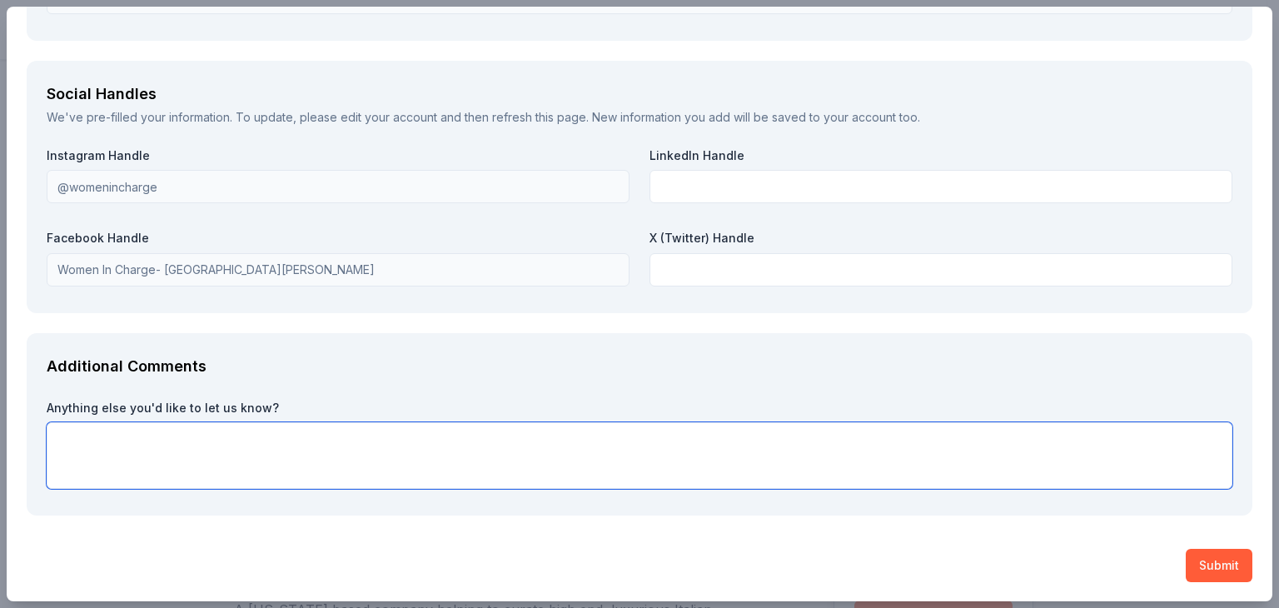
click at [1057, 466] on textarea at bounding box center [640, 455] width 1186 height 67
type textarea "Thank you for your consideration and I hope you have a wonderful day."
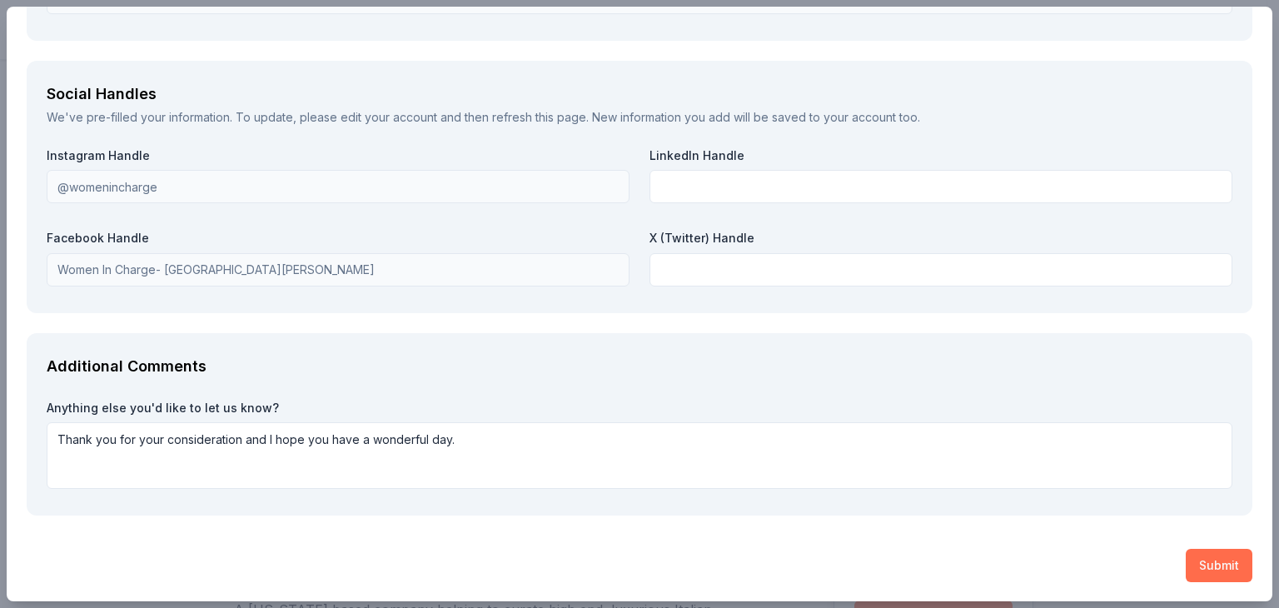
click at [1186, 554] on button "Submit" at bounding box center [1219, 565] width 67 height 33
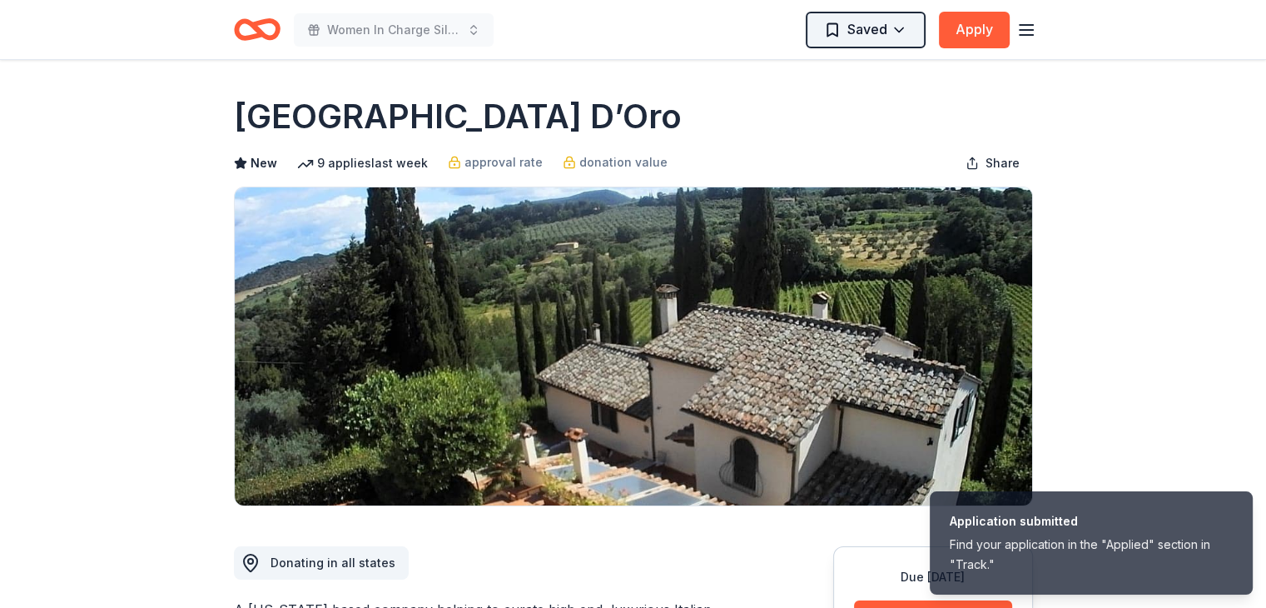
click at [884, 32] on html "Application submitted Find your application in the "Applied" section in "Track.…" at bounding box center [633, 304] width 1266 height 608
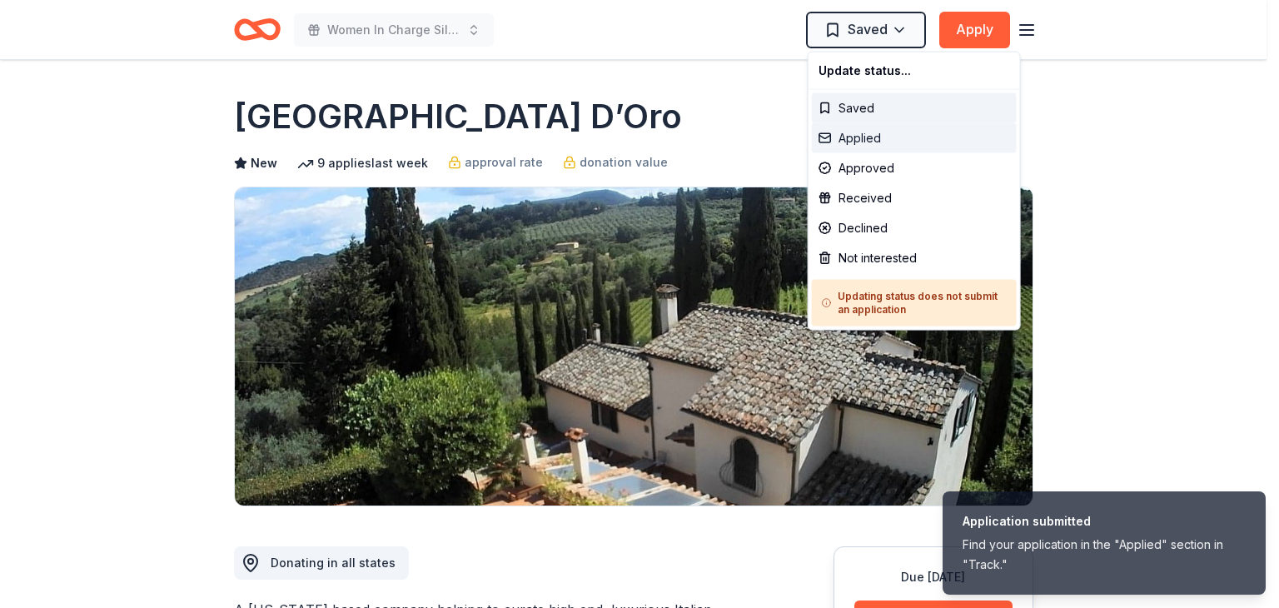
click at [879, 141] on div "Applied" at bounding box center [914, 138] width 205 height 30
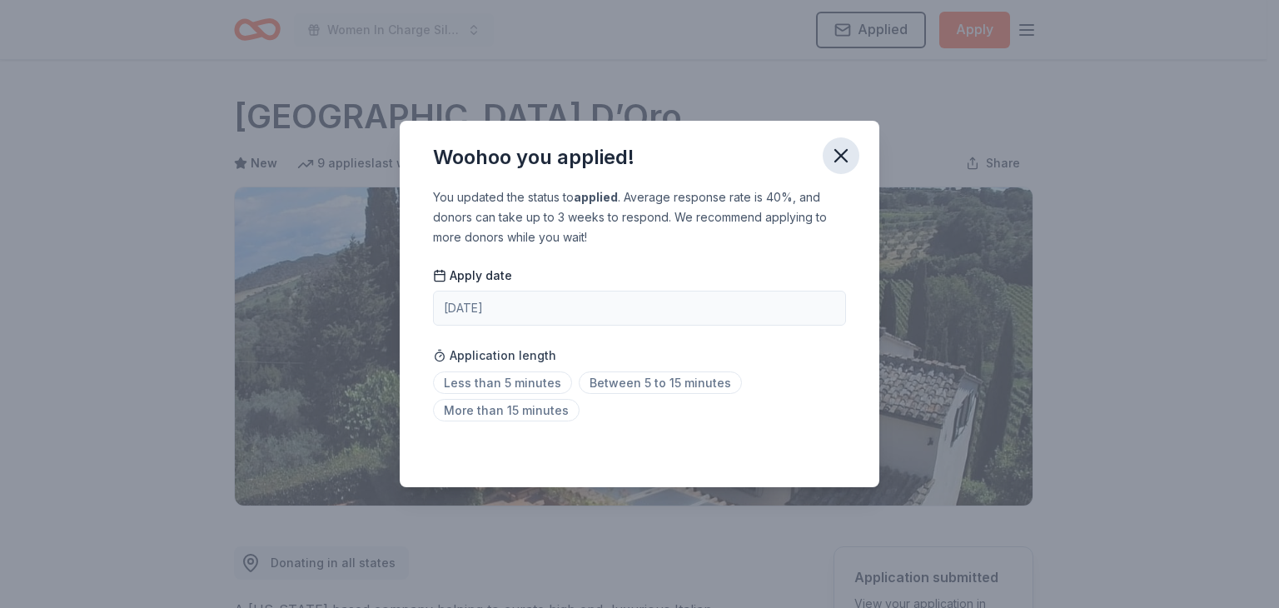
click at [837, 162] on icon "button" at bounding box center [840, 155] width 23 height 23
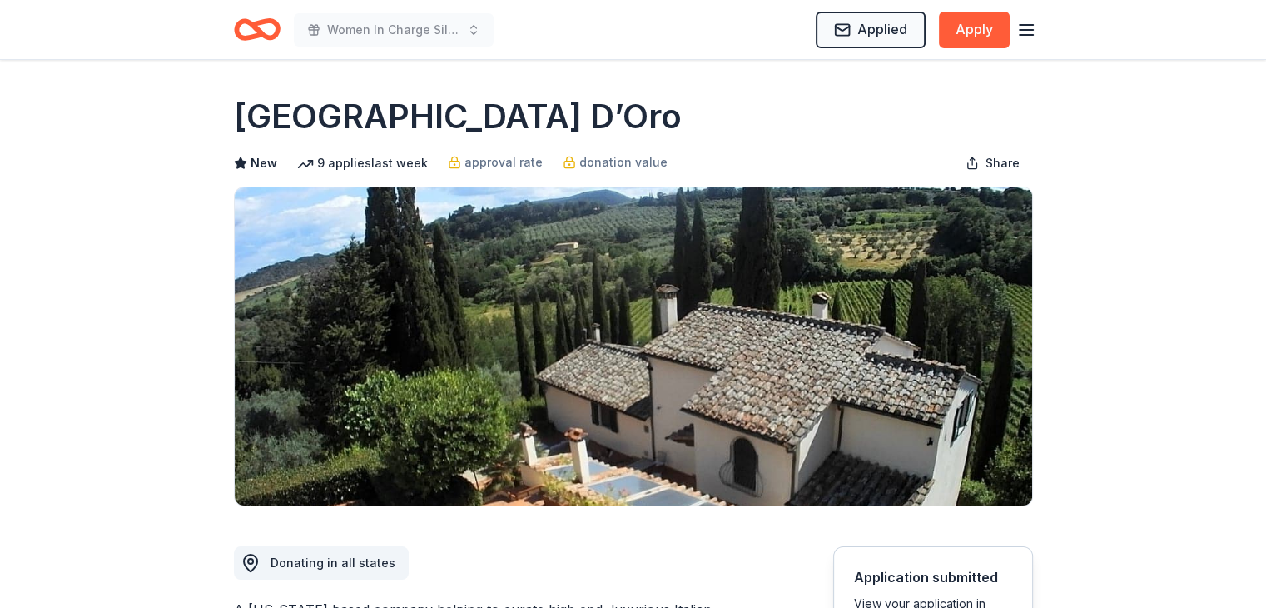
click at [260, 31] on icon "Home" at bounding box center [264, 29] width 26 height 17
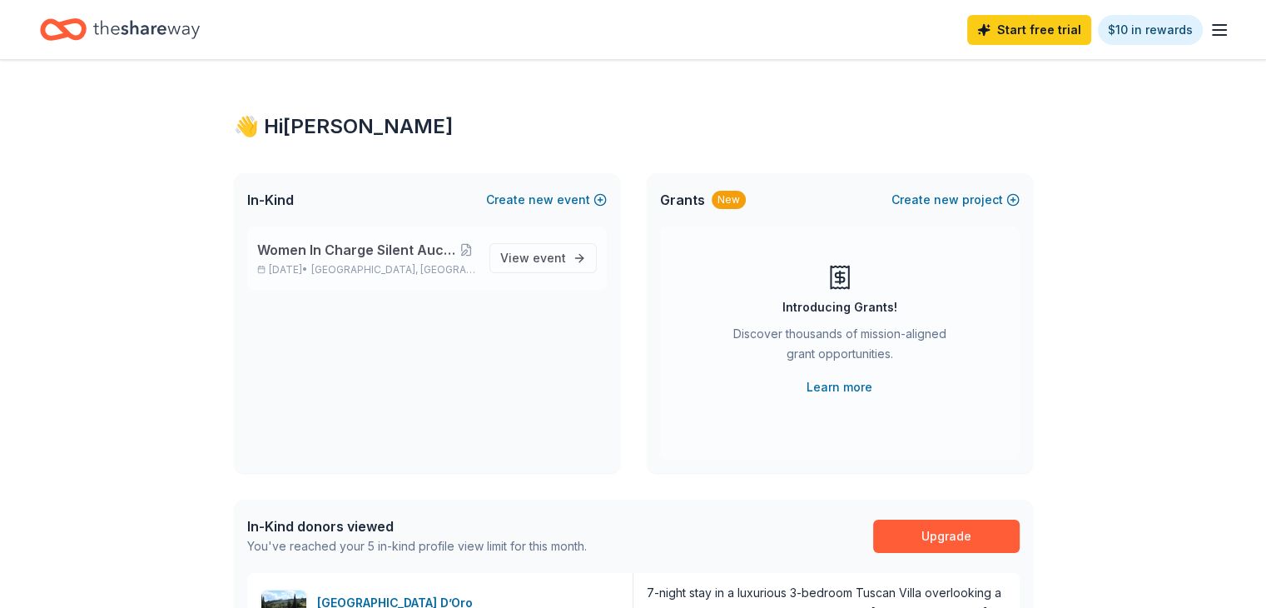
click at [369, 257] on span "Women In Charge Silent Auction and Fall Fundraiser" at bounding box center [357, 250] width 200 height 20
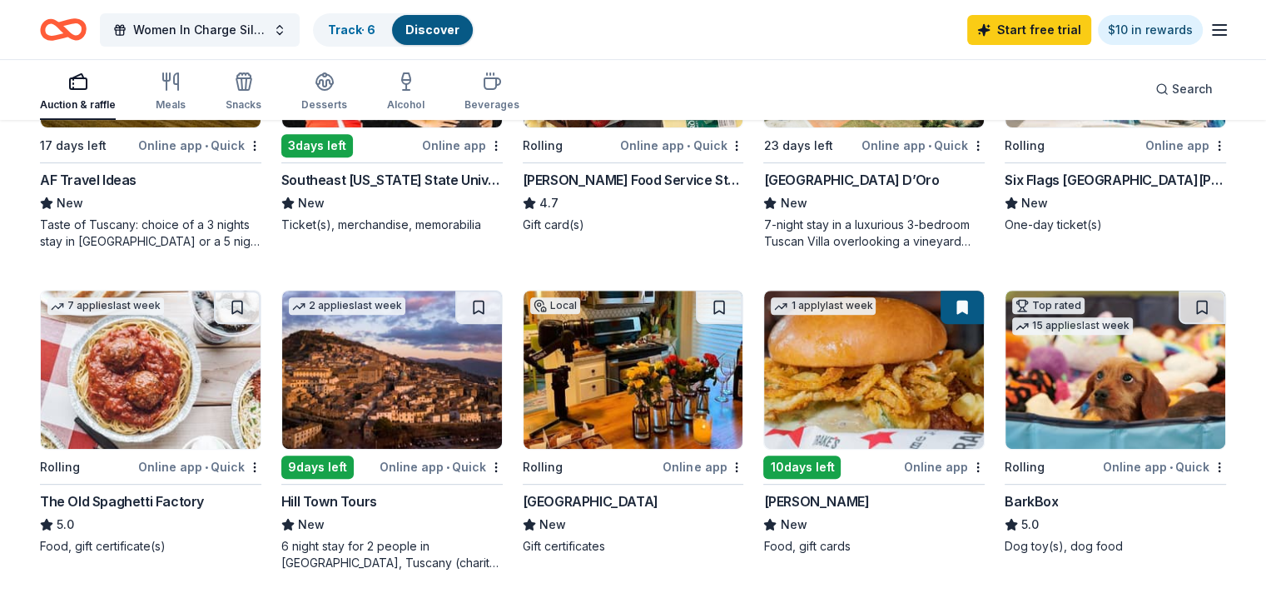
scroll to position [656, 0]
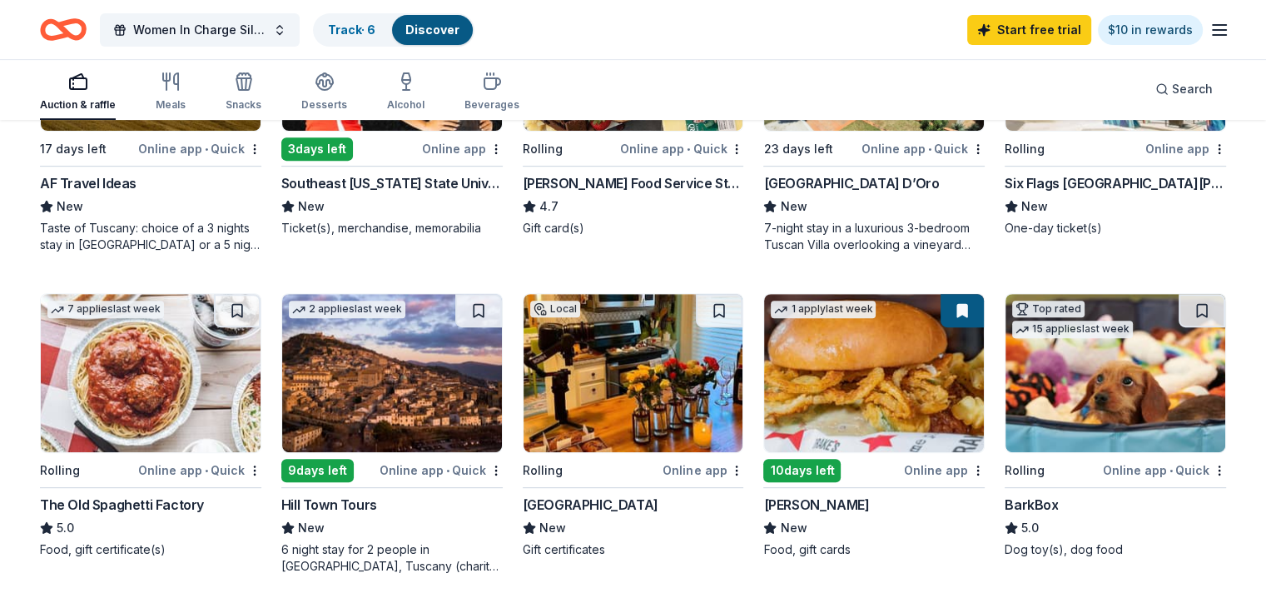
click at [625, 367] on img at bounding box center [634, 373] width 220 height 158
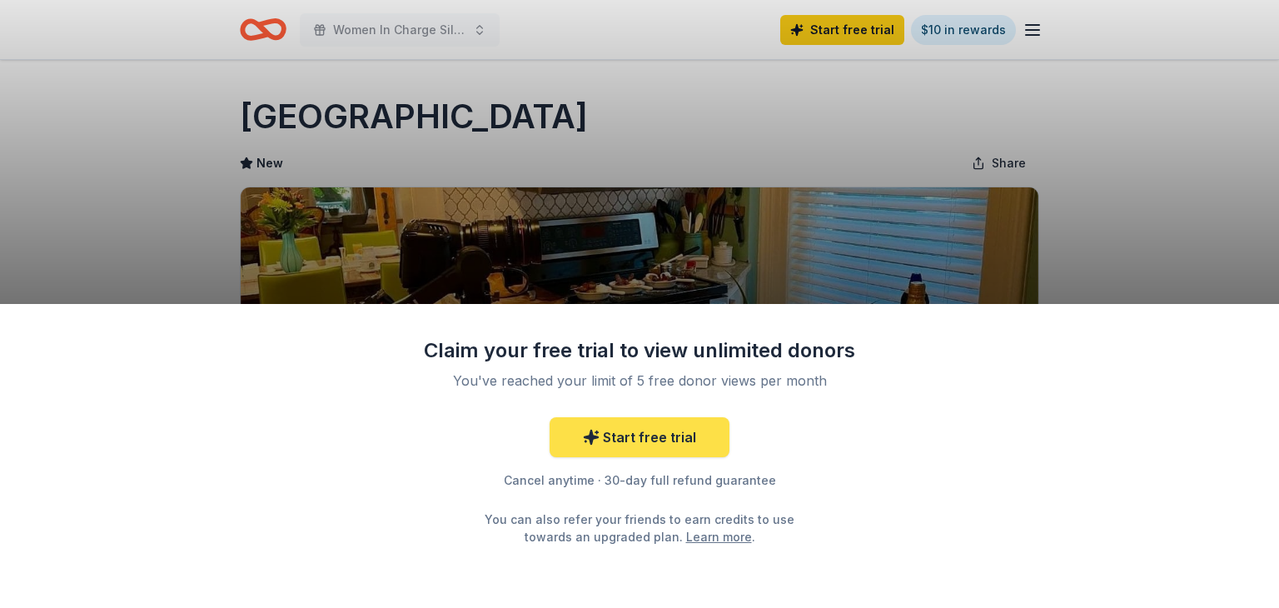
click at [676, 439] on link "Start free trial" at bounding box center [640, 437] width 180 height 40
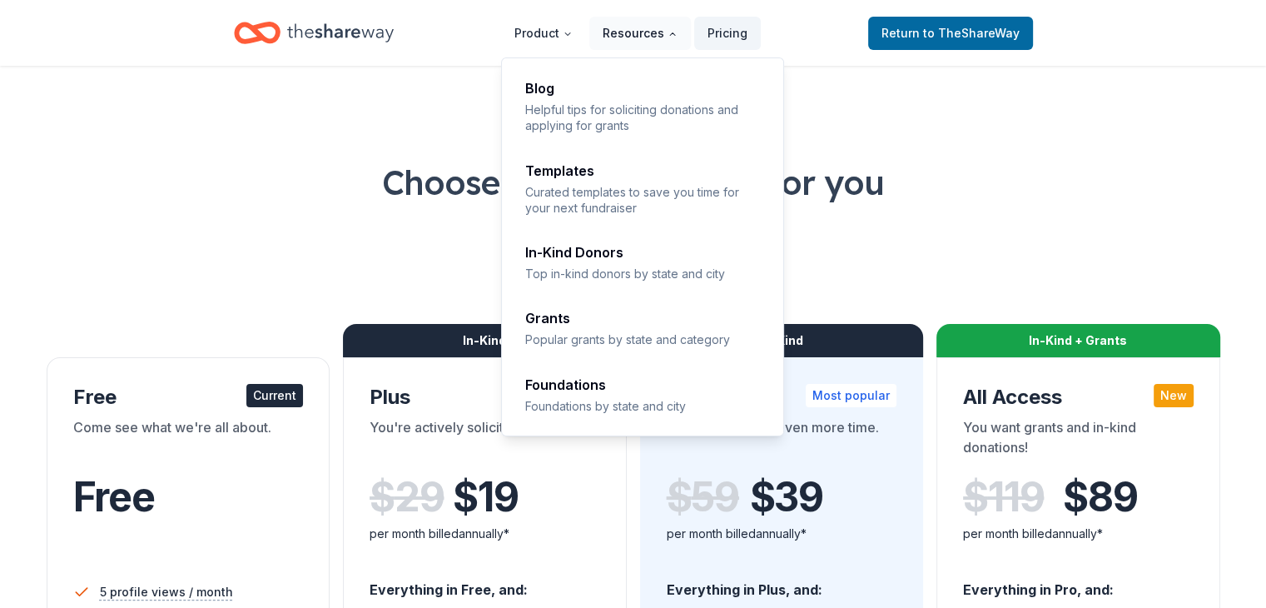
click at [656, 24] on button "Resources" at bounding box center [641, 33] width 102 height 33
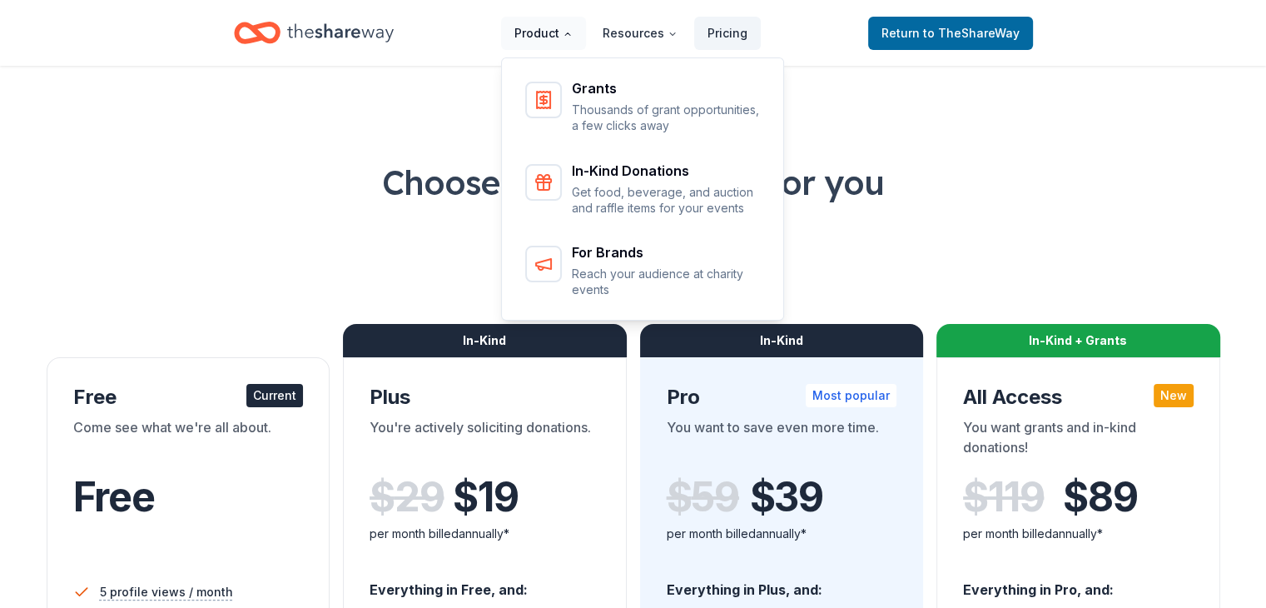
click at [533, 42] on button "Product" at bounding box center [543, 33] width 85 height 33
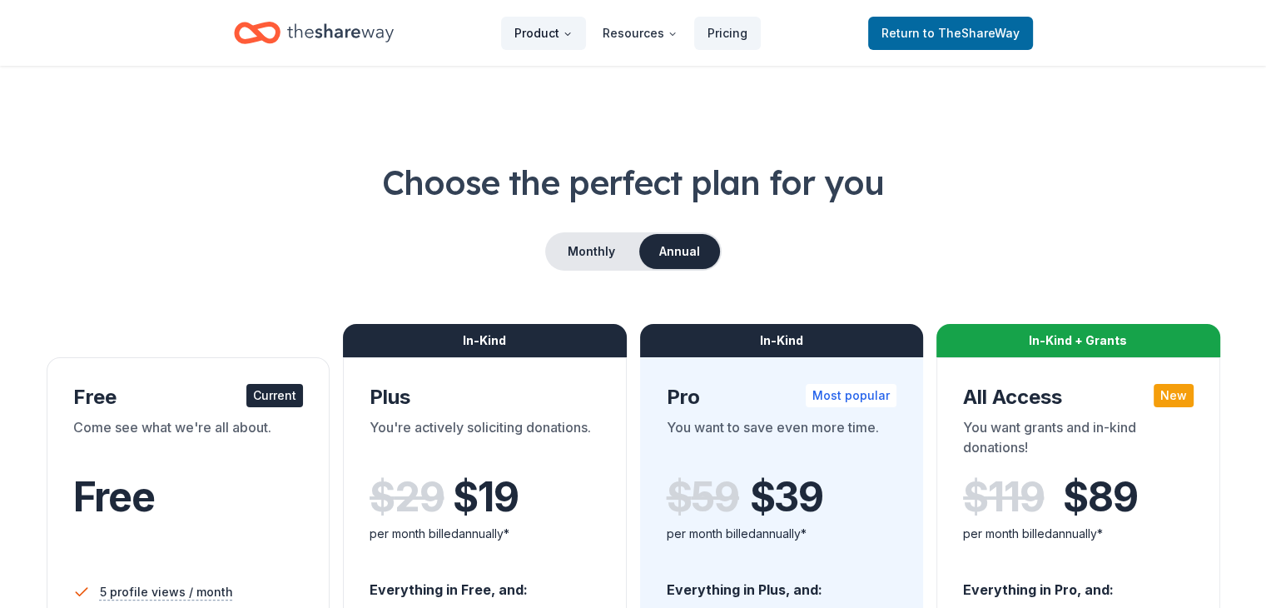
click at [554, 37] on button "Product" at bounding box center [543, 33] width 85 height 33
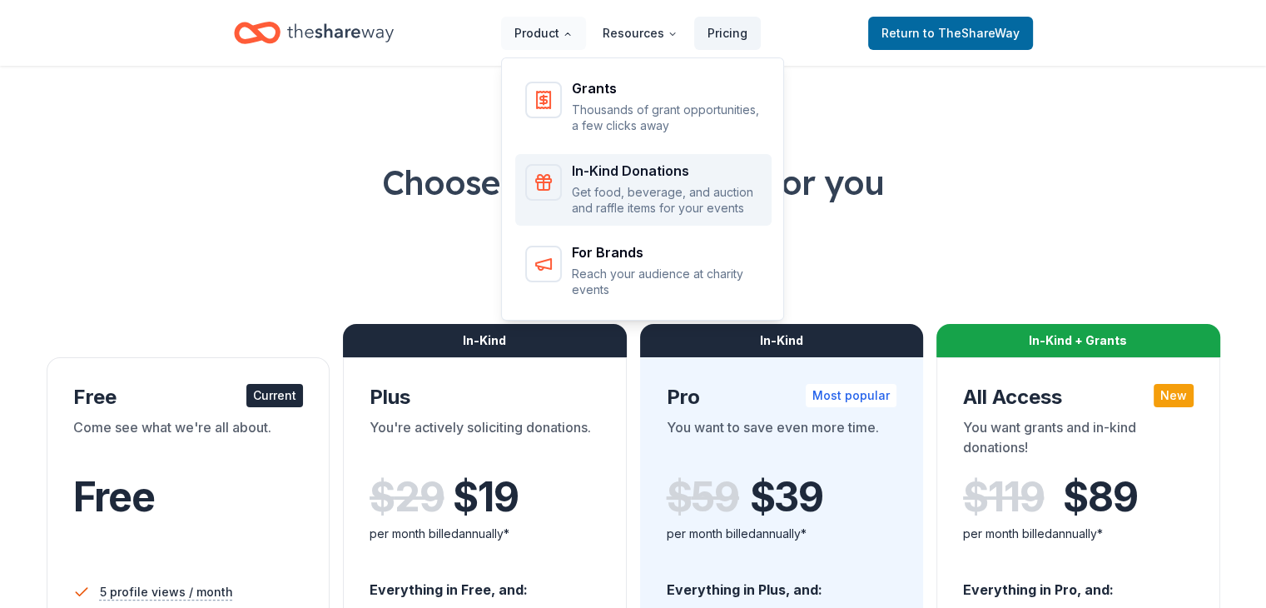
click at [638, 178] on div "In-Kind Donations Get food, beverage, and auction and raffle items for your eve…" at bounding box center [667, 190] width 190 height 52
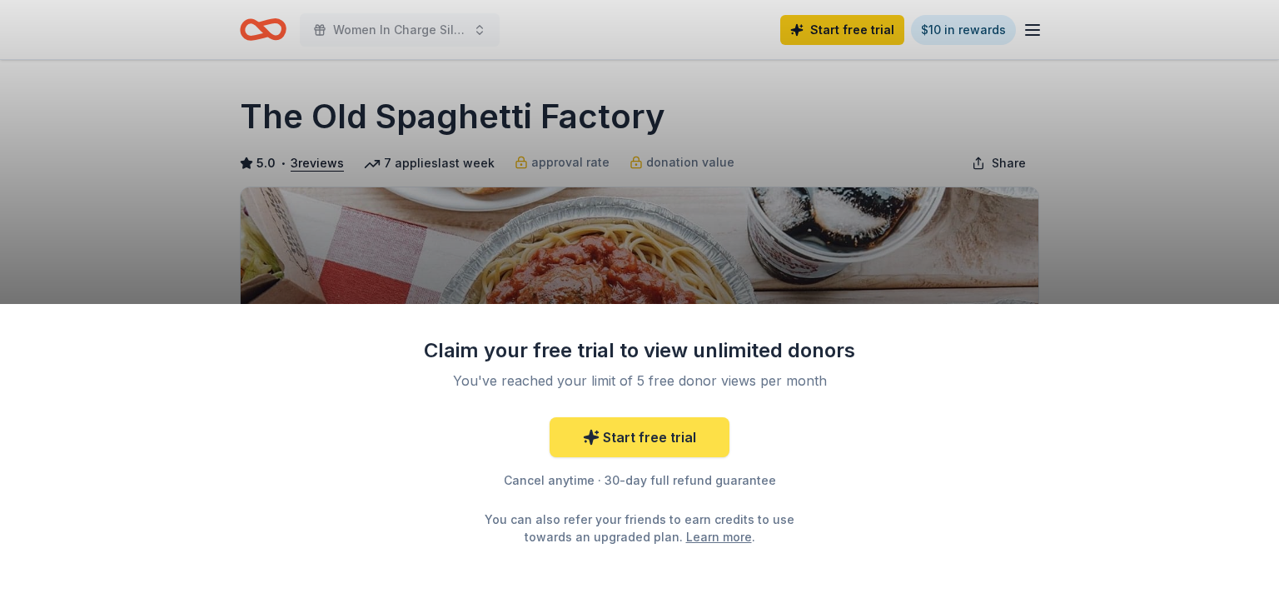
click at [696, 444] on link "Start free trial" at bounding box center [640, 437] width 180 height 40
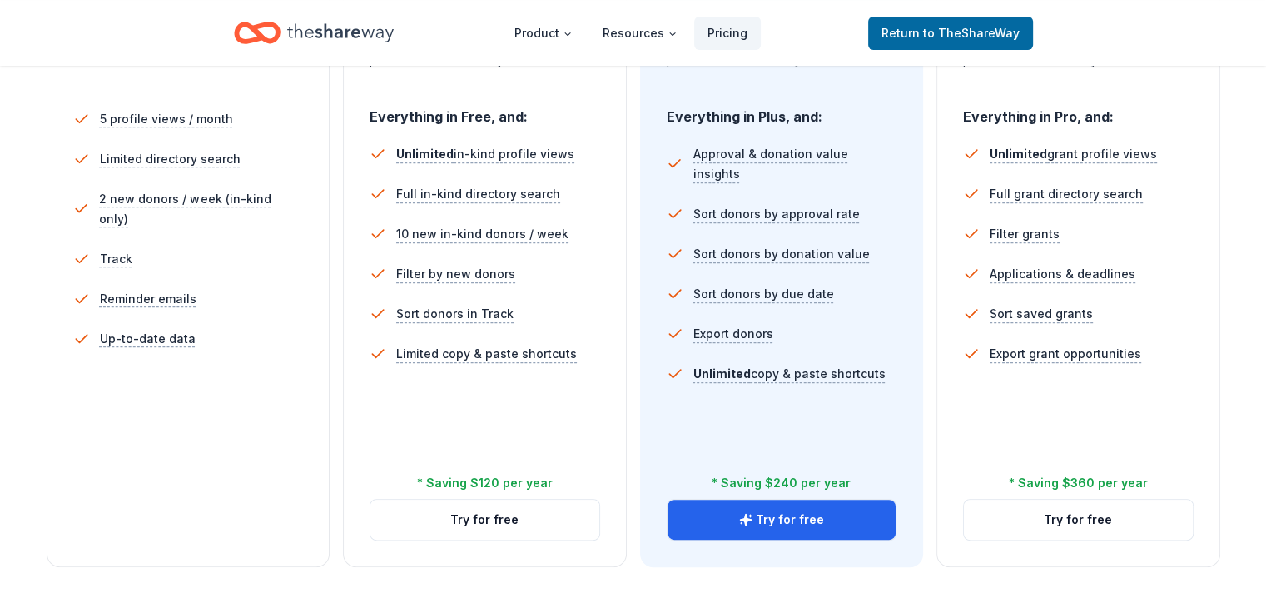
scroll to position [475, 0]
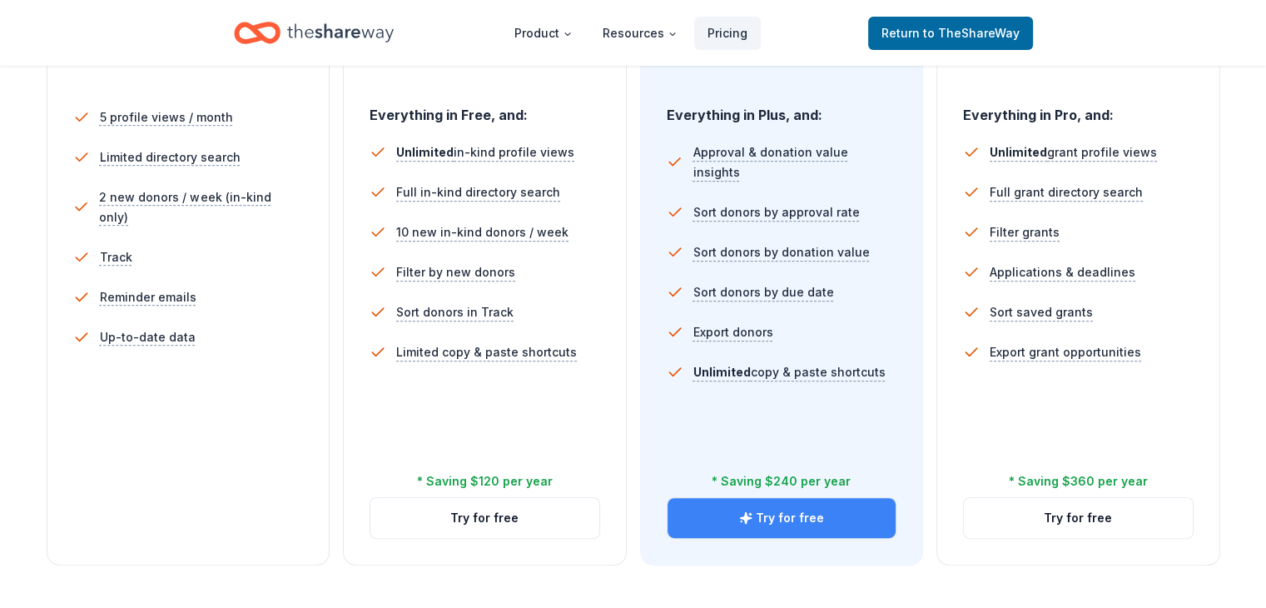
click at [779, 498] on button "Try for free" at bounding box center [782, 518] width 229 height 40
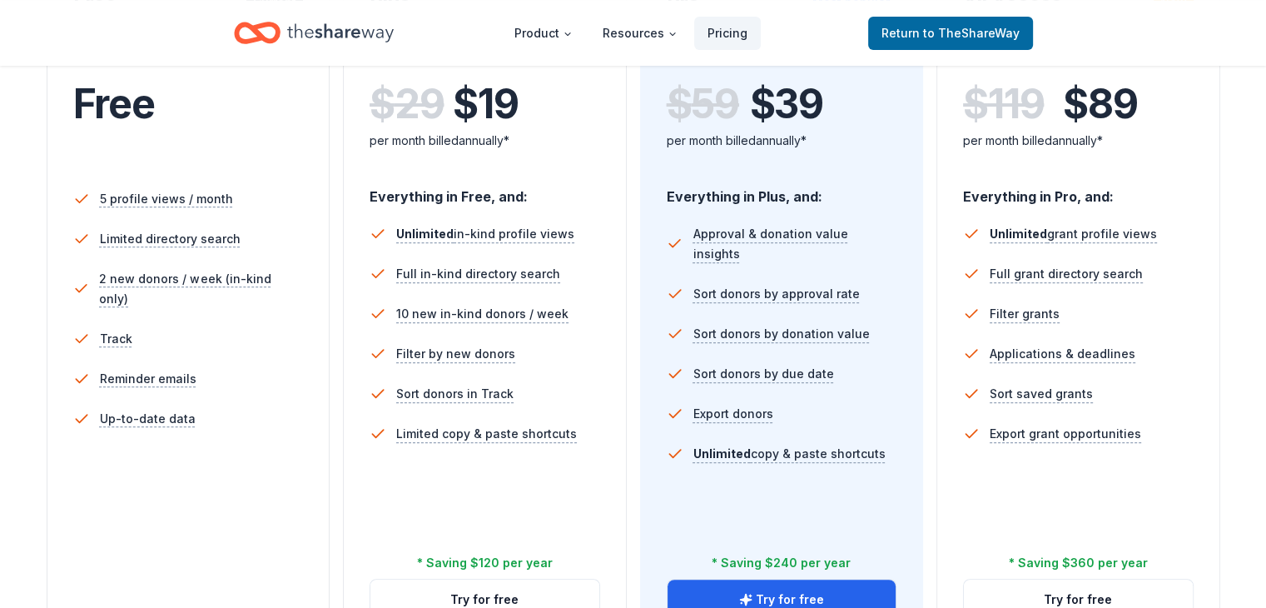
scroll to position [404, 0]
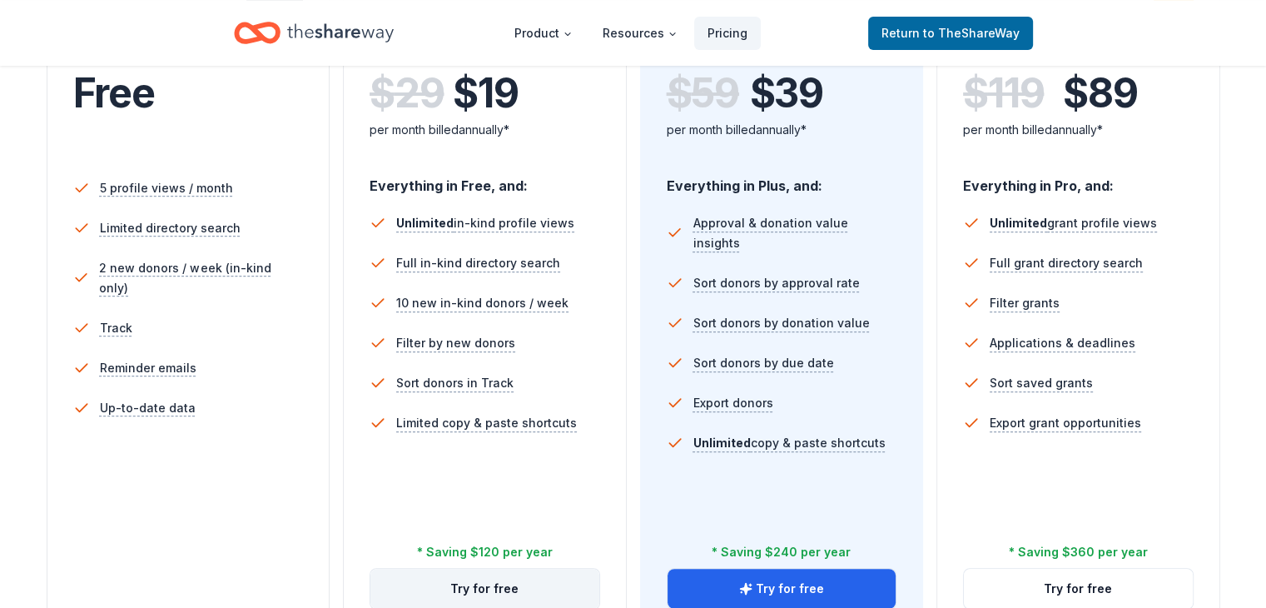
click at [530, 569] on button "Try for free" at bounding box center [485, 589] width 229 height 40
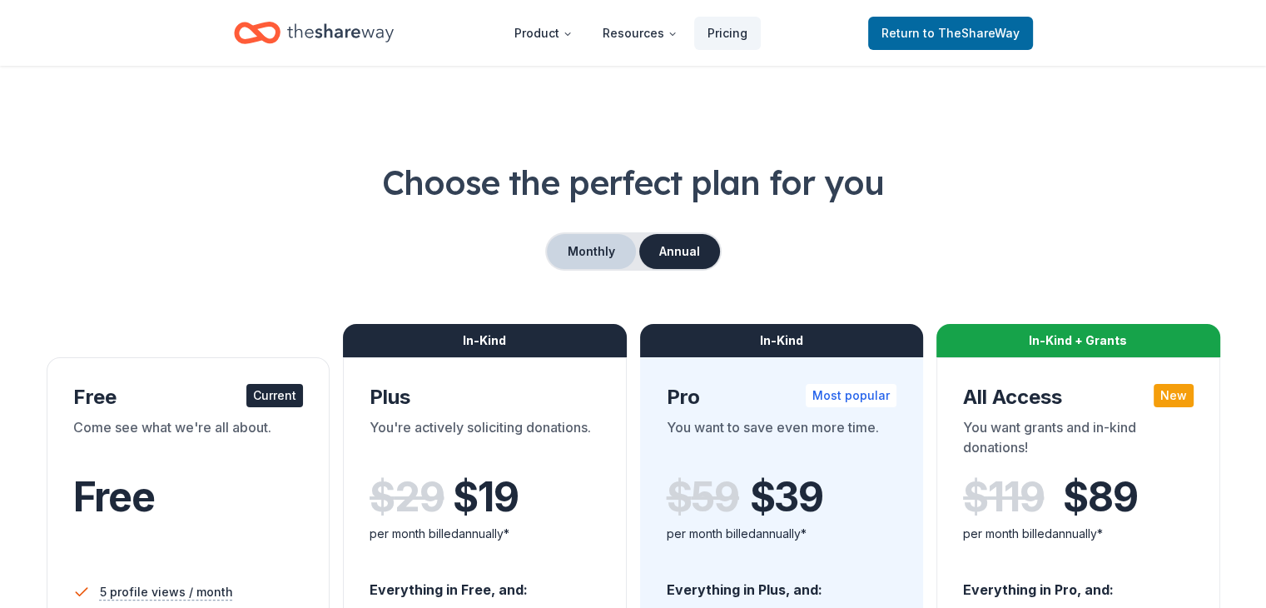
click at [577, 251] on button "Monthly" at bounding box center [591, 251] width 89 height 35
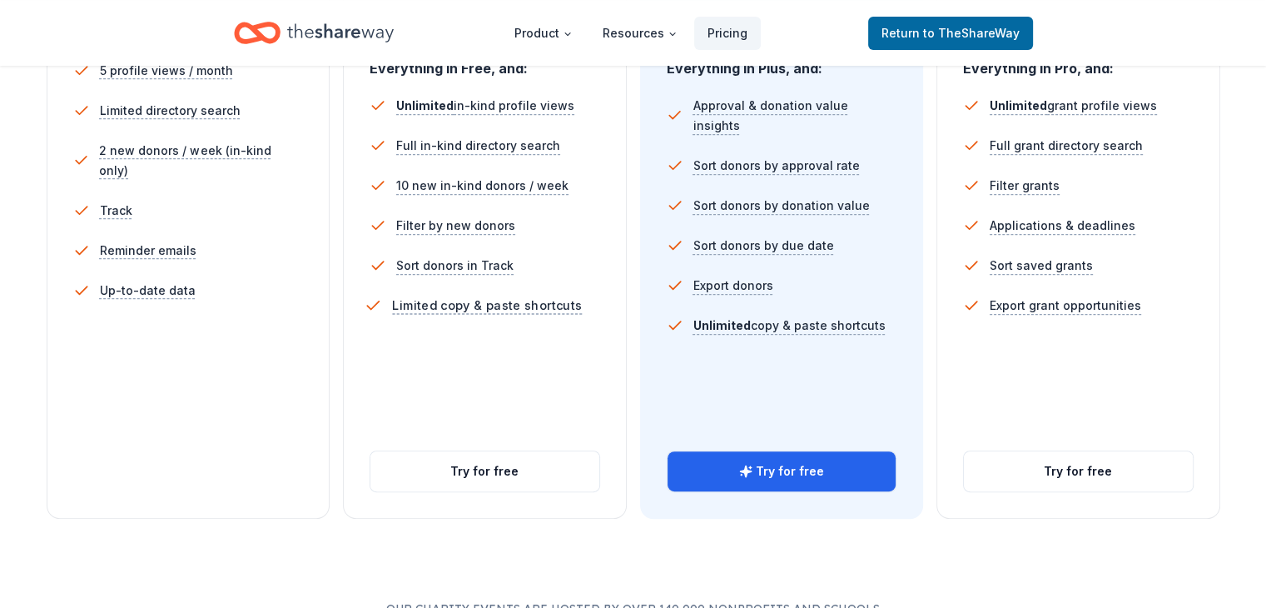
scroll to position [523, 0]
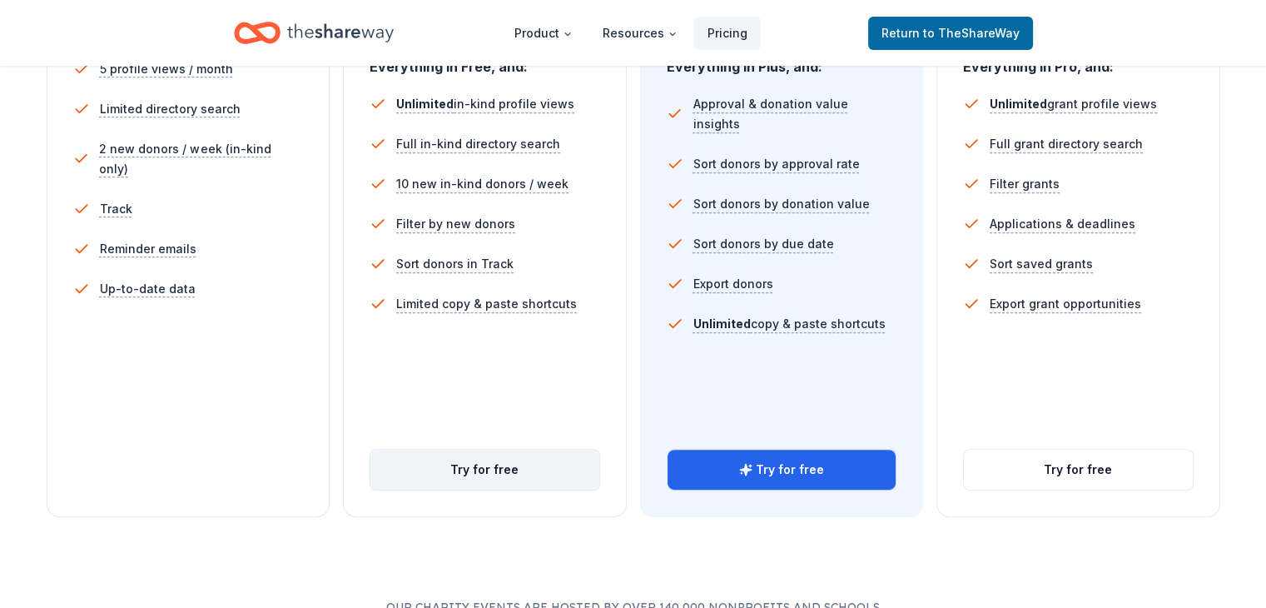
click at [503, 450] on button "Try for free" at bounding box center [485, 470] width 229 height 40
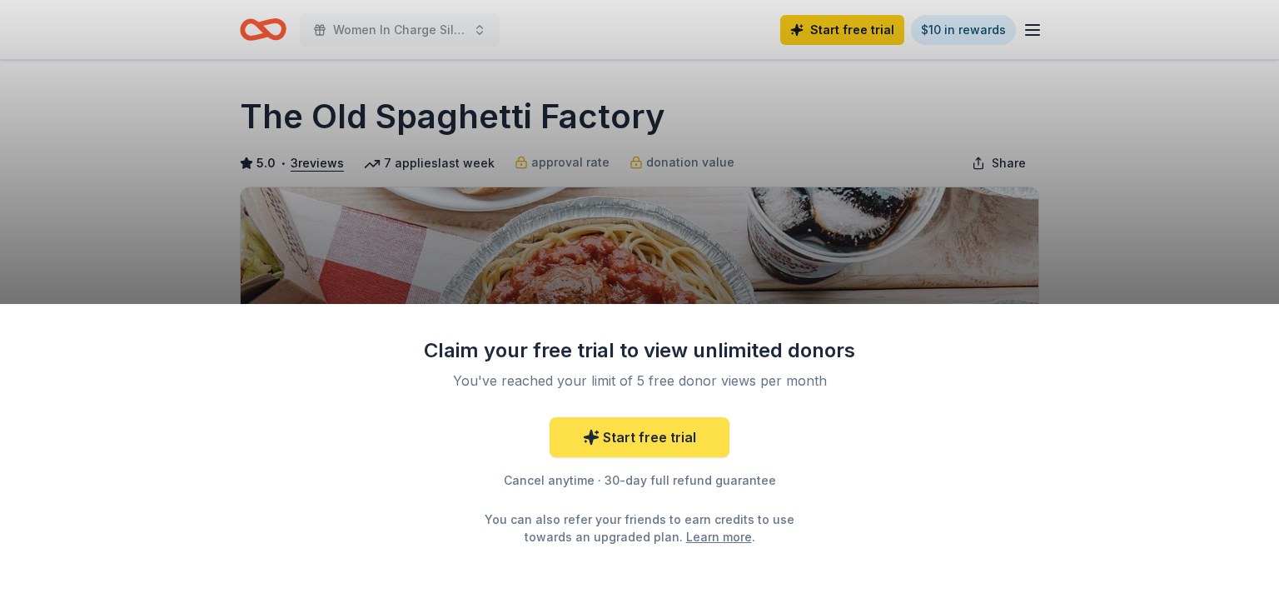
click at [676, 439] on link "Start free trial" at bounding box center [640, 437] width 180 height 40
click at [680, 430] on link "Start free trial" at bounding box center [640, 437] width 180 height 40
drag, startPoint x: 680, startPoint y: 430, endPoint x: 641, endPoint y: 430, distance: 39.1
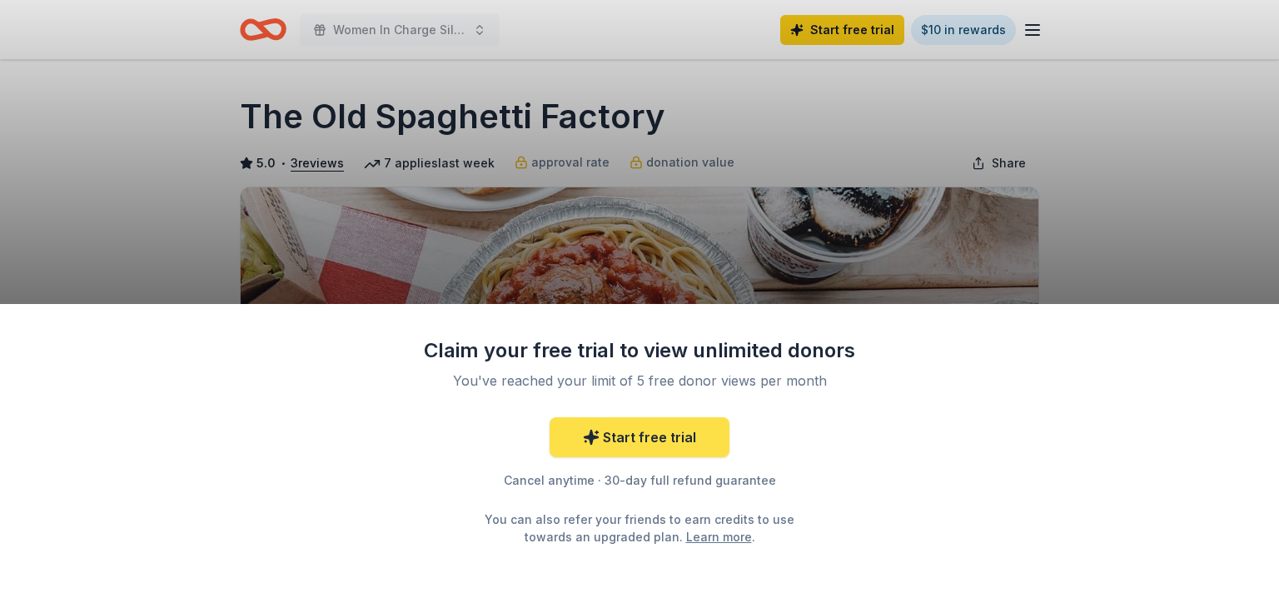
click at [641, 430] on link "Start free trial" at bounding box center [640, 437] width 180 height 40
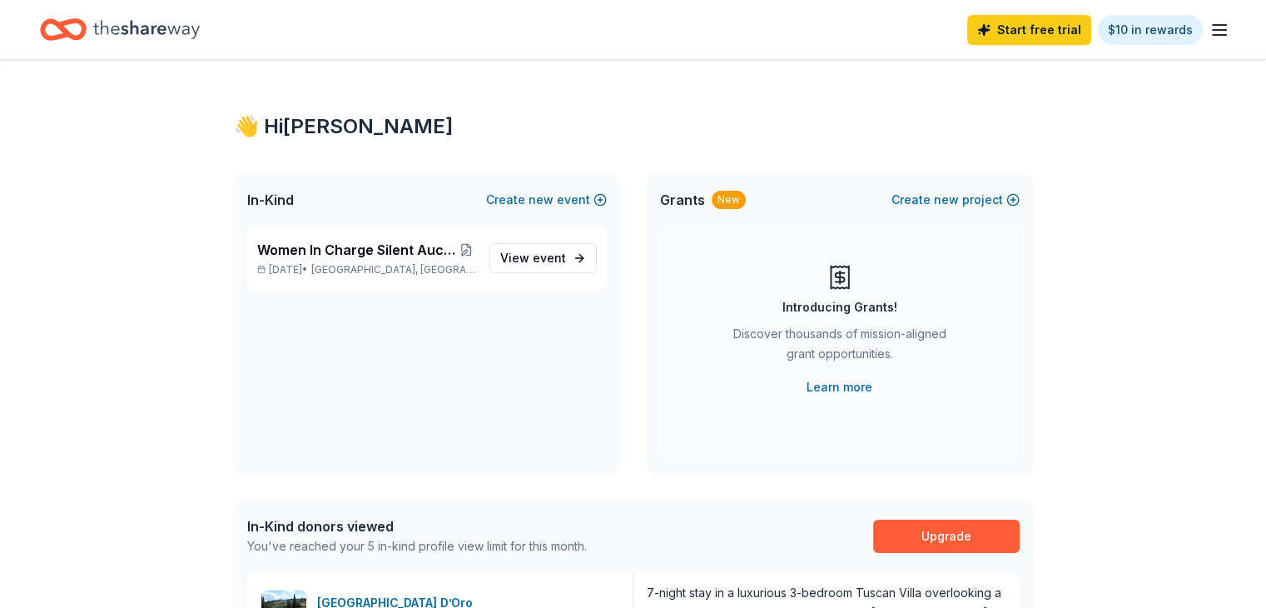
click at [1210, 27] on icon "button" at bounding box center [1220, 30] width 20 height 20
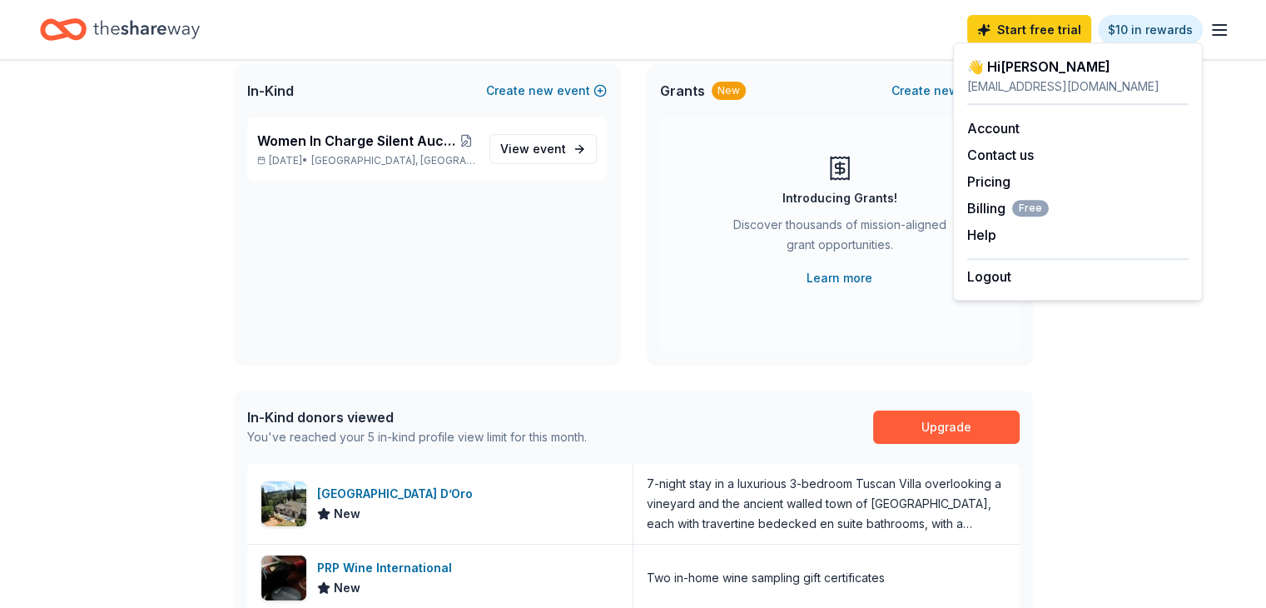
scroll to position [110, 0]
click at [647, 342] on div "Grants New Create new project Introducing Grants! Discover thousands of mission…" at bounding box center [840, 213] width 386 height 300
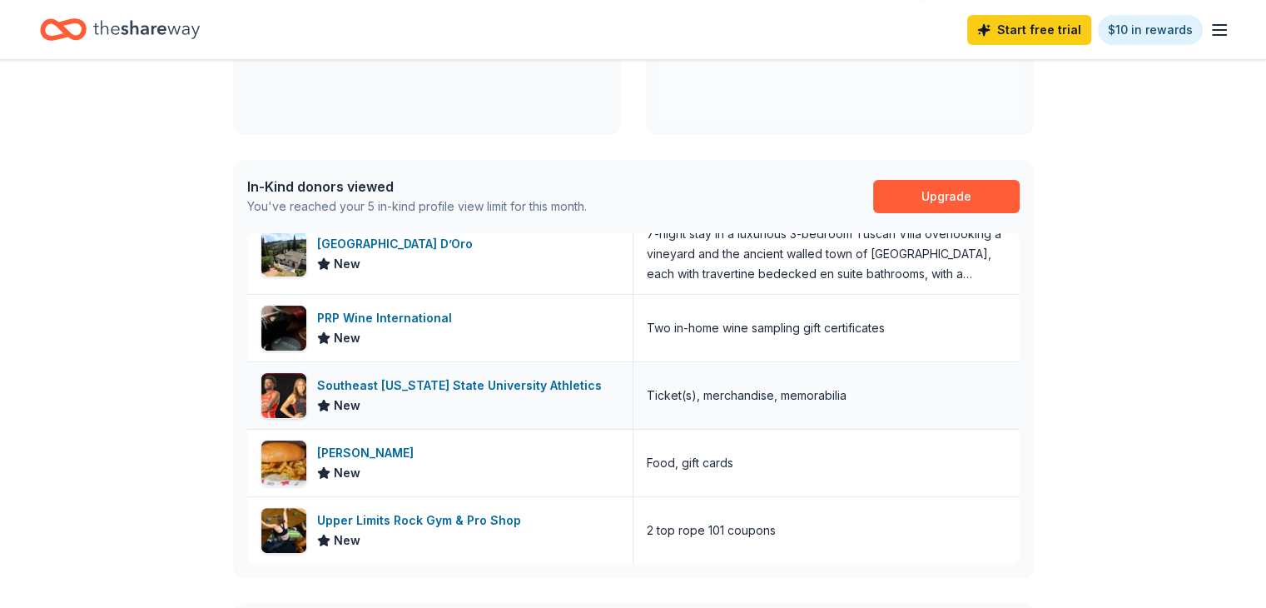
scroll to position [341, 0]
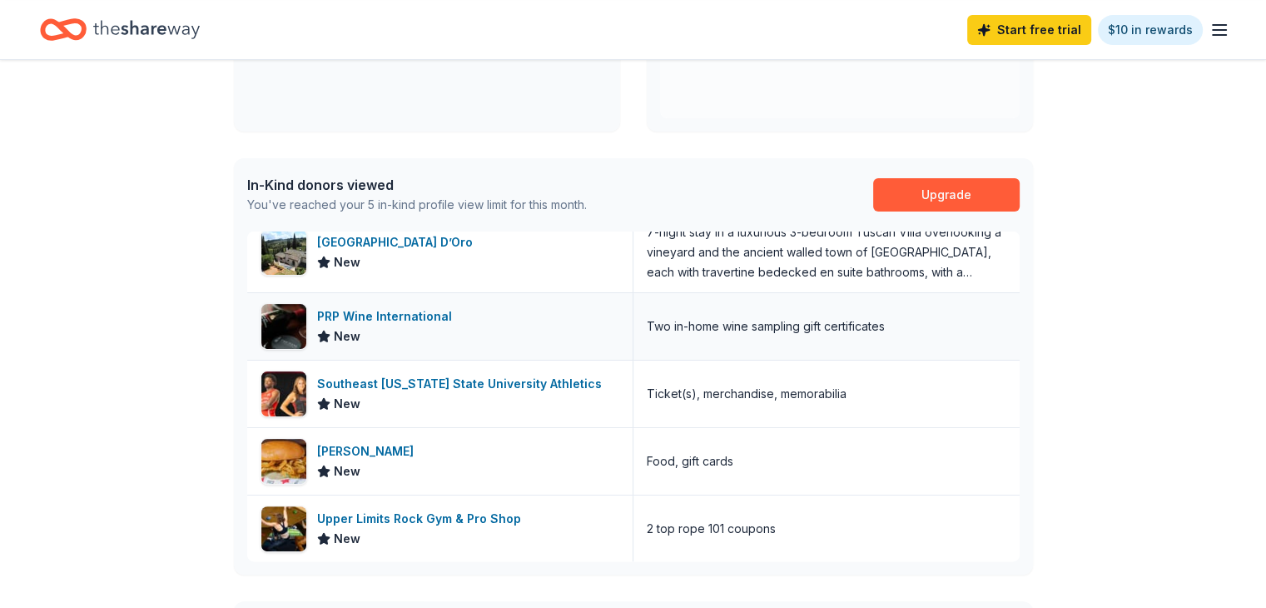
click at [385, 317] on div "PRP Wine International" at bounding box center [388, 316] width 142 height 20
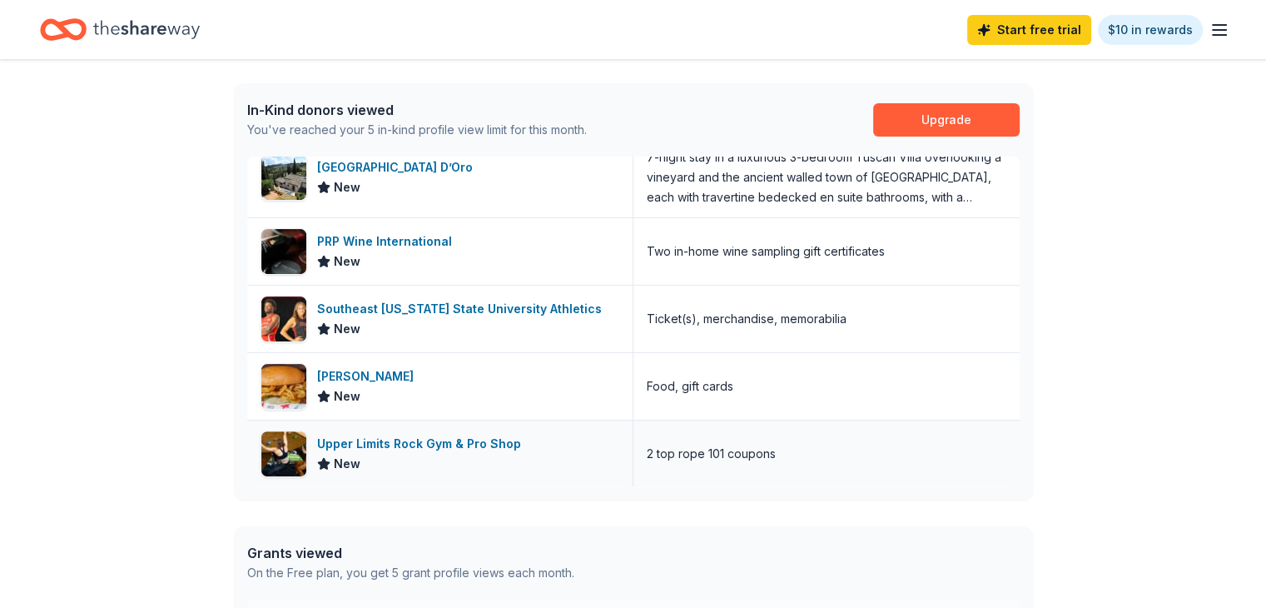
scroll to position [442, 0]
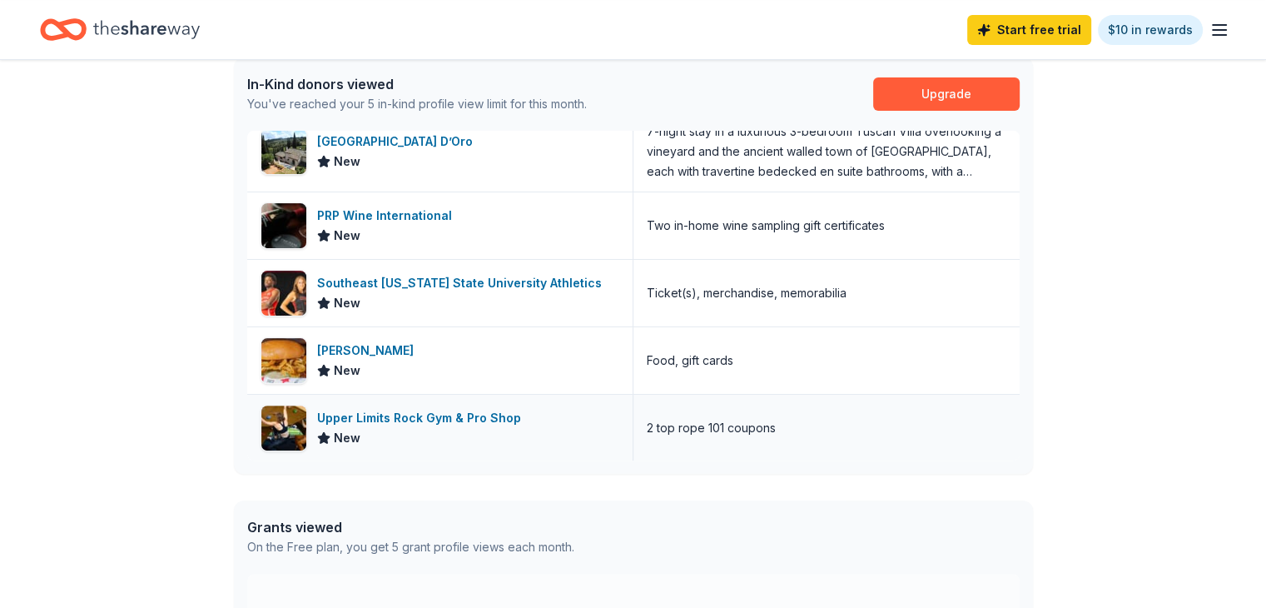
click at [475, 421] on div "Upper Limits Rock Gym & Pro Shop" at bounding box center [422, 418] width 211 height 20
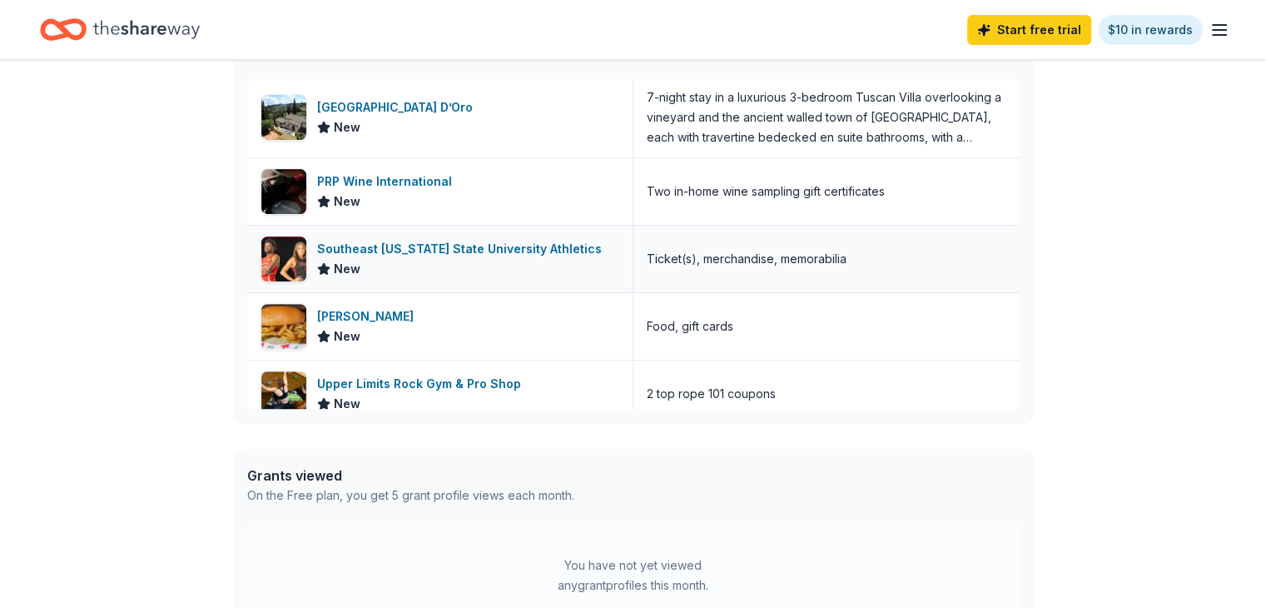
scroll to position [0, 0]
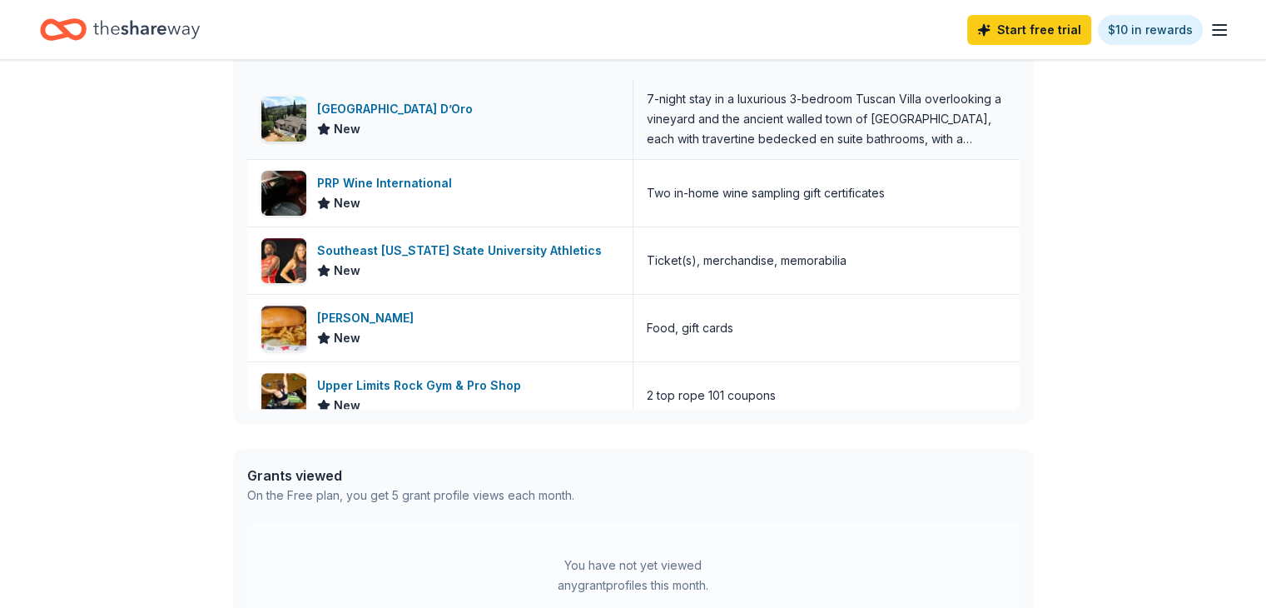
click at [781, 107] on div "7-night stay in a luxurious 3-bedroom Tuscan Villa overlooking a vineyard and t…" at bounding box center [827, 119] width 360 height 60
click at [393, 111] on div "[GEOGRAPHIC_DATA] D’Oro" at bounding box center [398, 109] width 162 height 20
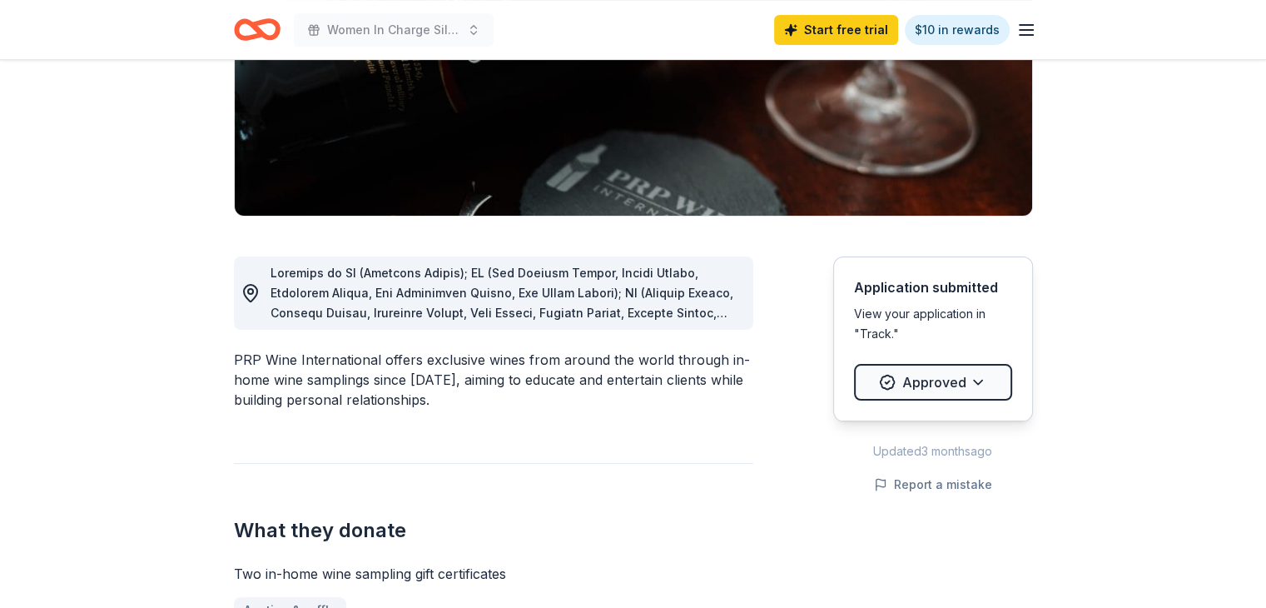
scroll to position [302, 0]
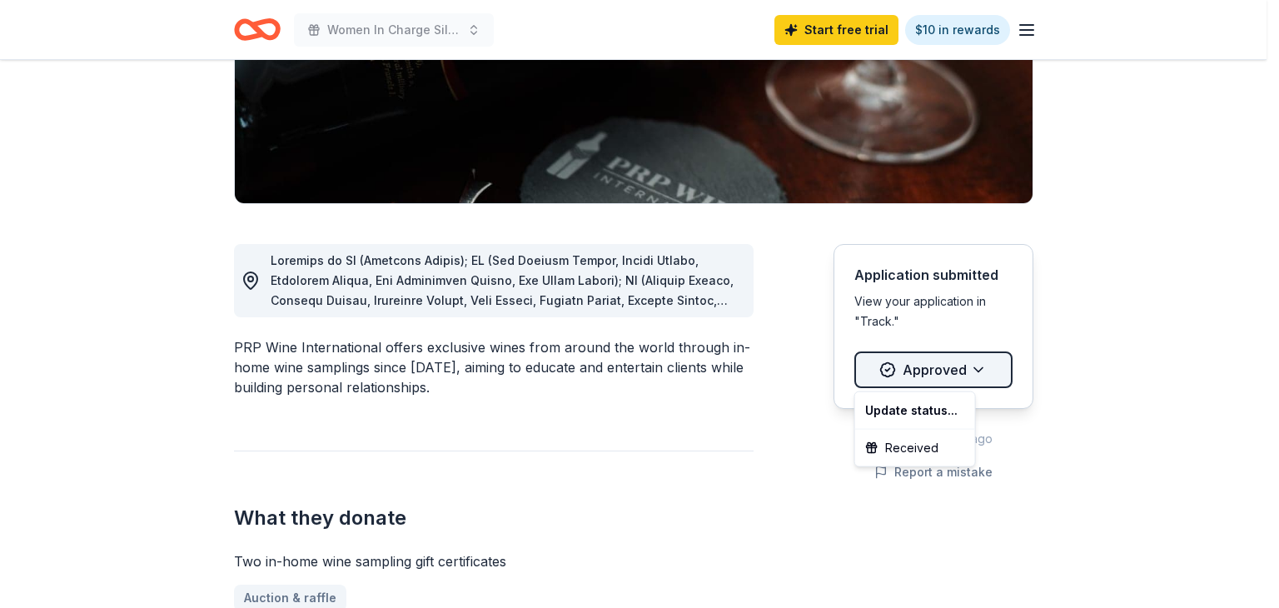
click at [919, 306] on html "Women In Charge Silent Auction and Fall Fundraiser Start free trial $10 in rewa…" at bounding box center [639, 2] width 1279 height 608
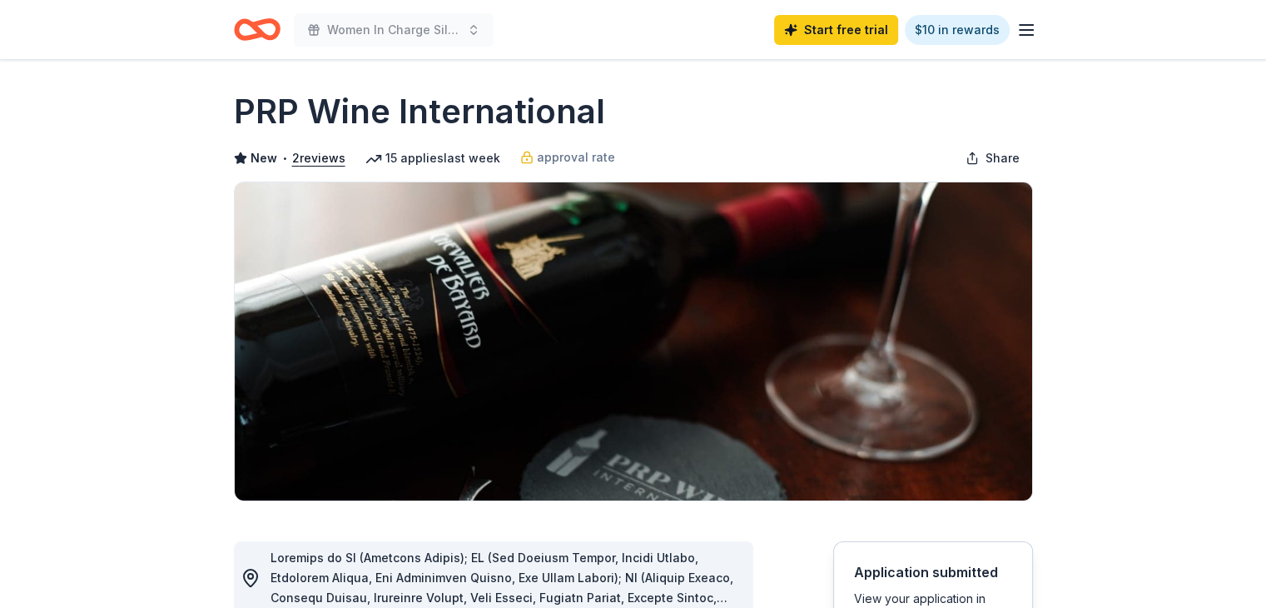
scroll to position [0, 0]
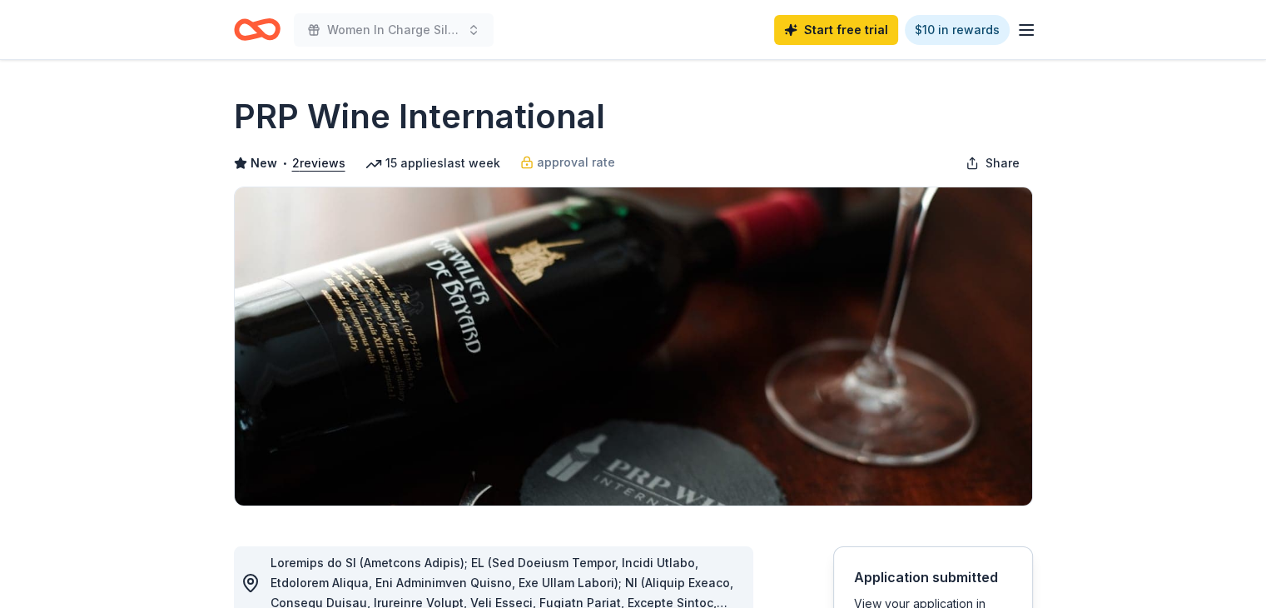
click at [271, 42] on icon "Home" at bounding box center [257, 29] width 47 height 39
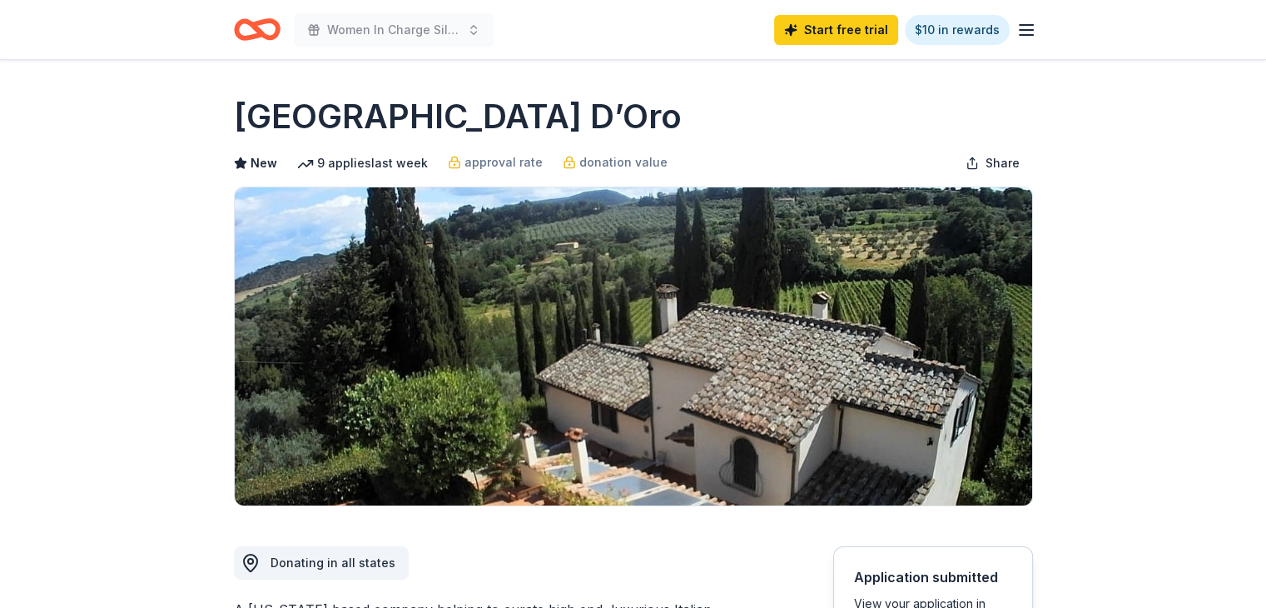
drag, startPoint x: 498, startPoint y: 120, endPoint x: 253, endPoint y: 117, distance: 244.8
click at [253, 117] on h1 "[GEOGRAPHIC_DATA] D’Oro" at bounding box center [458, 116] width 448 height 47
drag, startPoint x: 231, startPoint y: 110, endPoint x: 318, endPoint y: 114, distance: 86.7
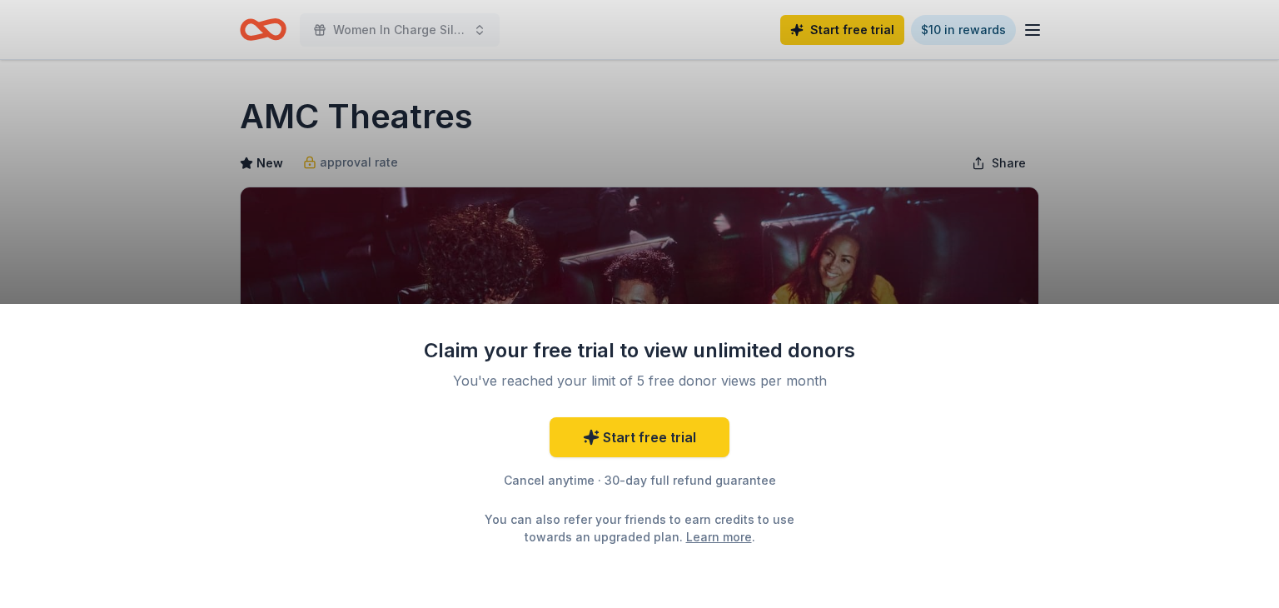
click at [686, 542] on link "Learn more" at bounding box center [719, 536] width 66 height 17
click at [909, 133] on div "Claim your free trial to view unlimited donors You've reached your limit of 5 f…" at bounding box center [639, 304] width 1279 height 608
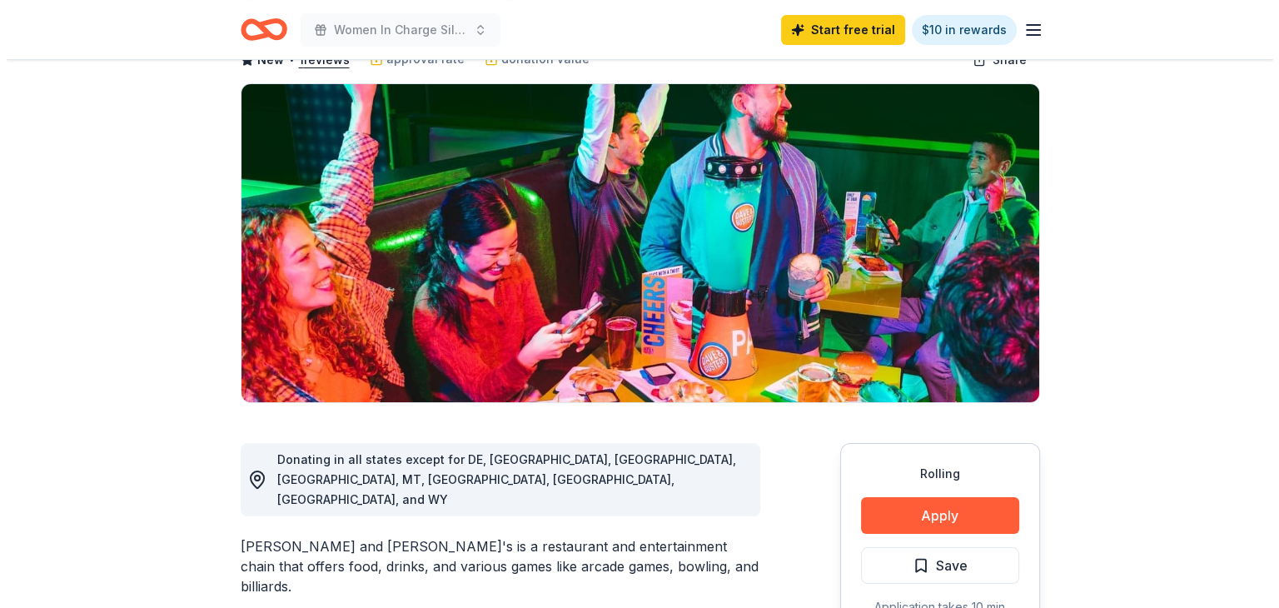
scroll to position [212, 0]
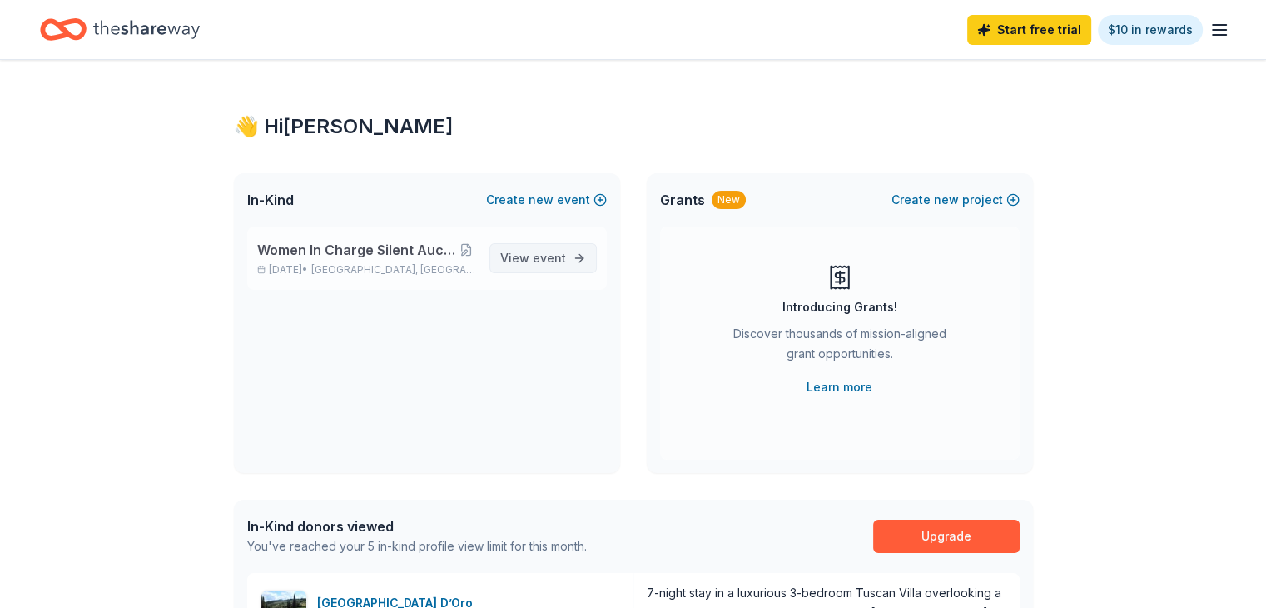
click at [556, 260] on span "event" at bounding box center [549, 258] width 33 height 14
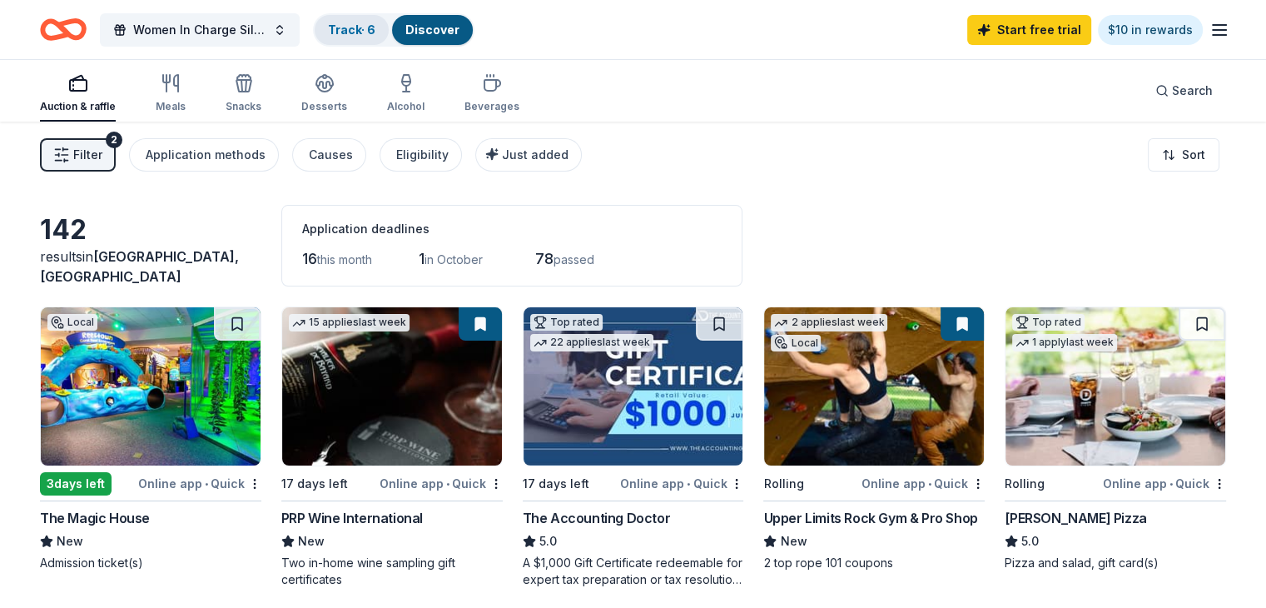
click at [376, 34] on link "Track · 6" at bounding box center [351, 29] width 47 height 14
click at [376, 28] on link "Track · 6" at bounding box center [351, 29] width 47 height 14
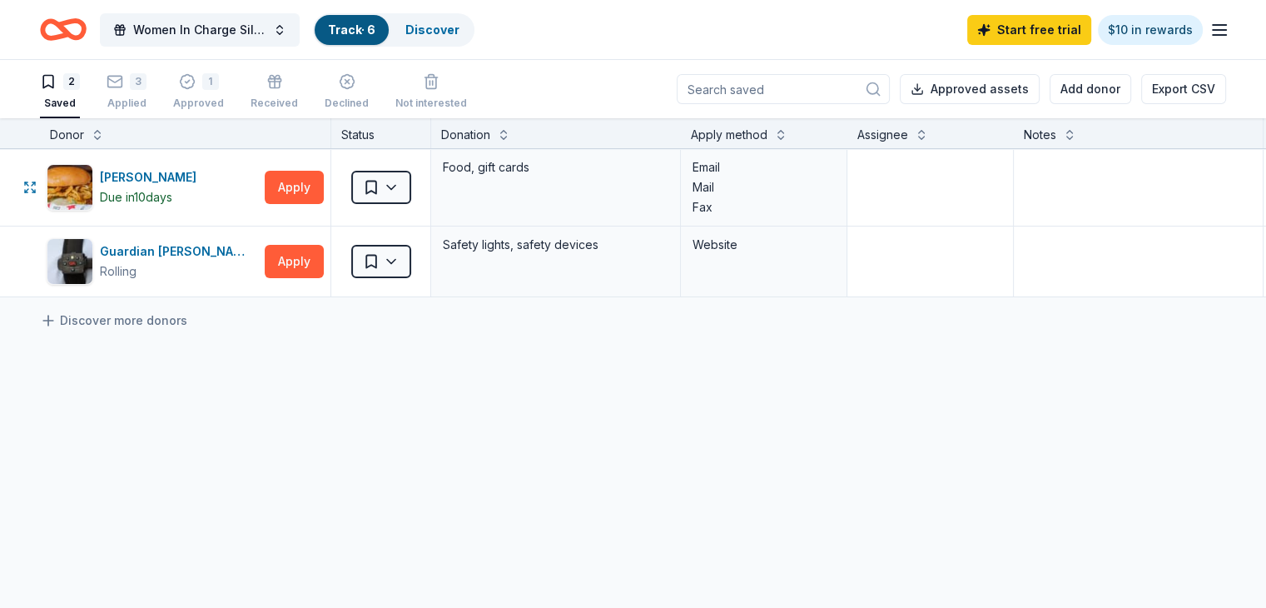
drag, startPoint x: 243, startPoint y: 250, endPoint x: 570, endPoint y: 121, distance: 351.0
click at [540, 132] on div "Donor Status Donation Apply method Assignee Notes Drake's Due in 10 days Apply …" at bounding box center [652, 364] width 1304 height 492
click at [953, 77] on button "Approved assets" at bounding box center [970, 89] width 140 height 30
click at [210, 94] on div "1 Approved" at bounding box center [198, 91] width 51 height 37
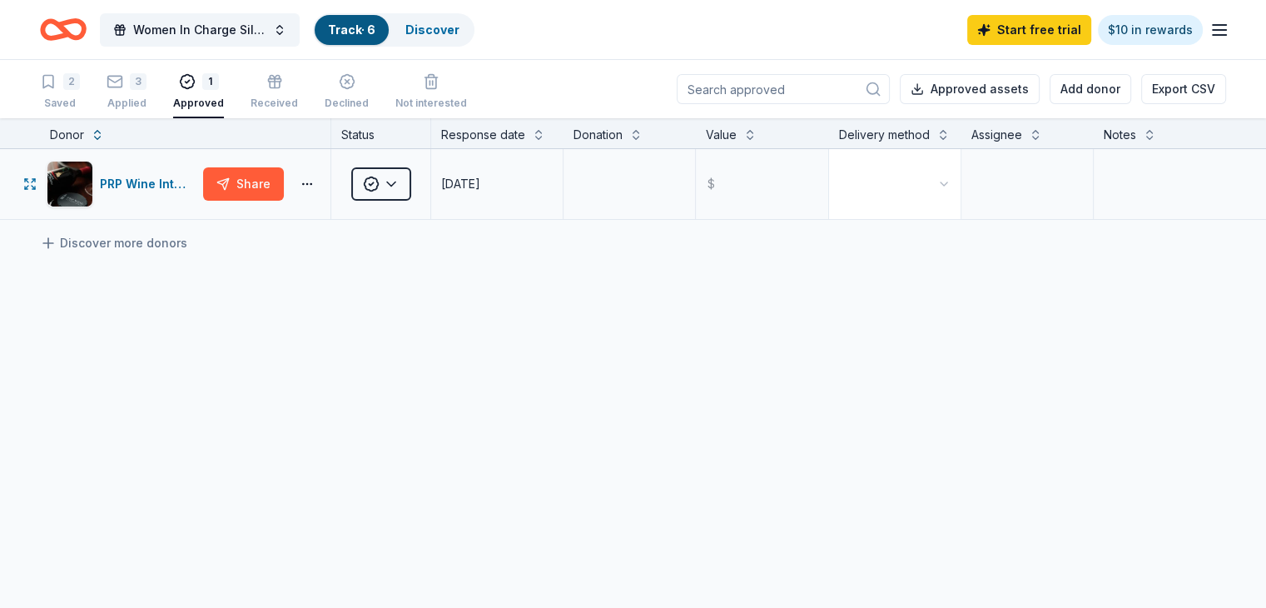
click at [915, 201] on html "Women In Charge Silent Auction and Fall Fundraiser Track · 6 Discover Start fre…" at bounding box center [633, 304] width 1266 height 608
click at [162, 194] on div "PRP Wine International" at bounding box center [148, 184] width 97 height 20
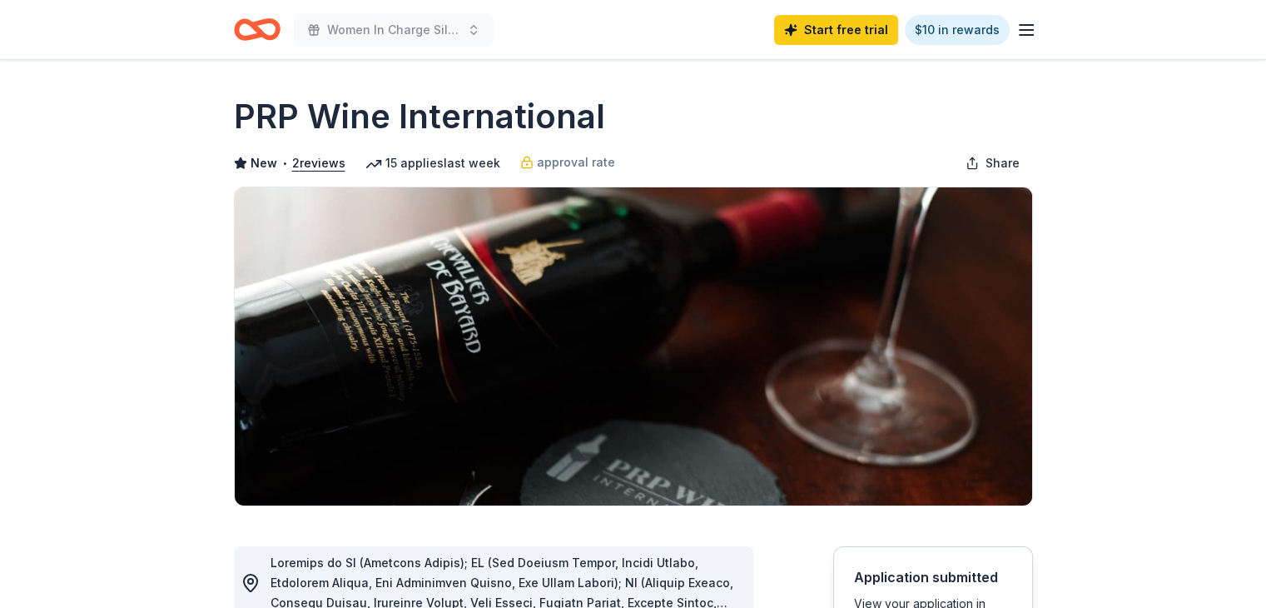
click at [263, 32] on icon "Home" at bounding box center [257, 29] width 47 height 39
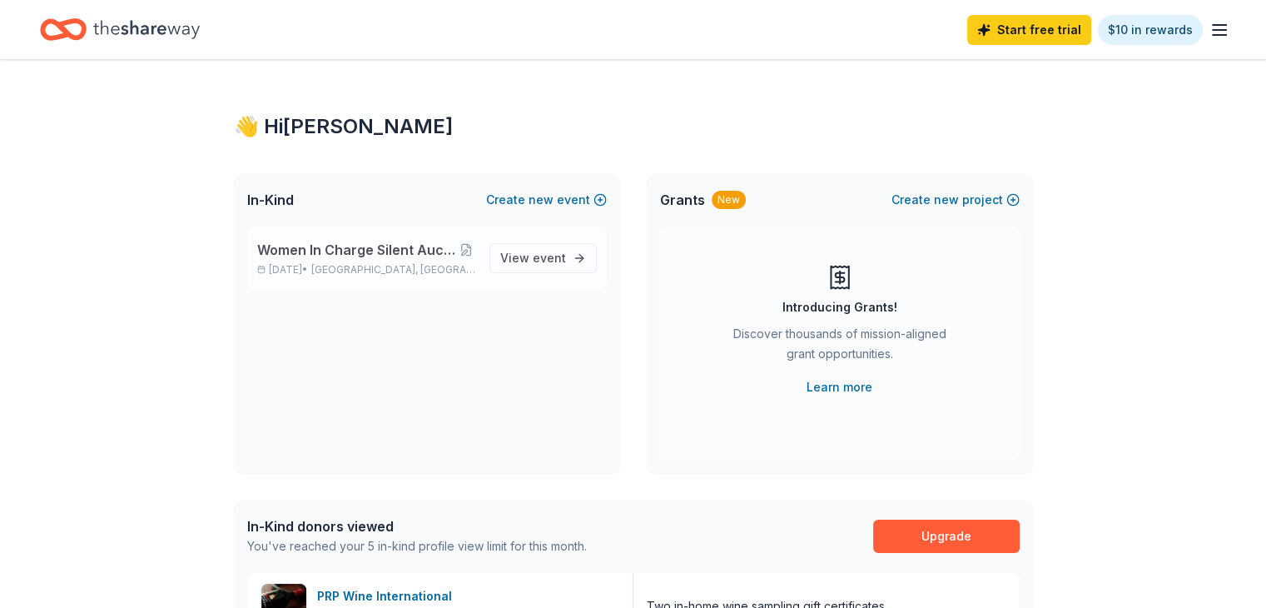
click at [400, 257] on span "Women In Charge Silent Auction and Fall Fundraiser" at bounding box center [357, 250] width 200 height 20
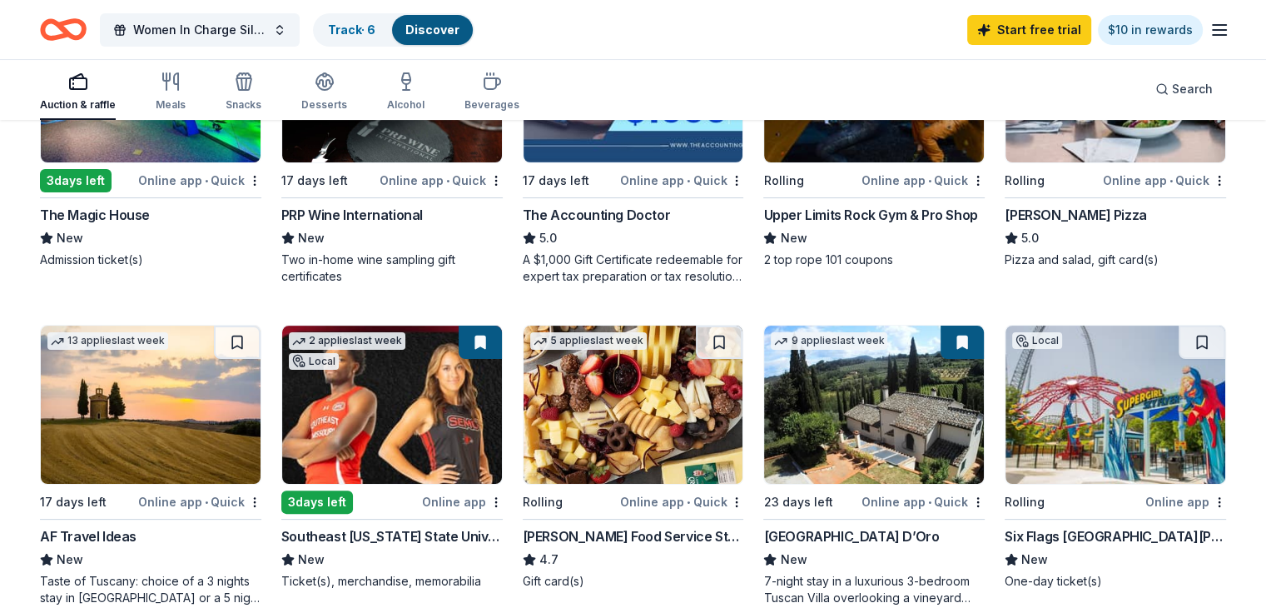
scroll to position [306, 0]
